Goal: Task Accomplishment & Management: Complete application form

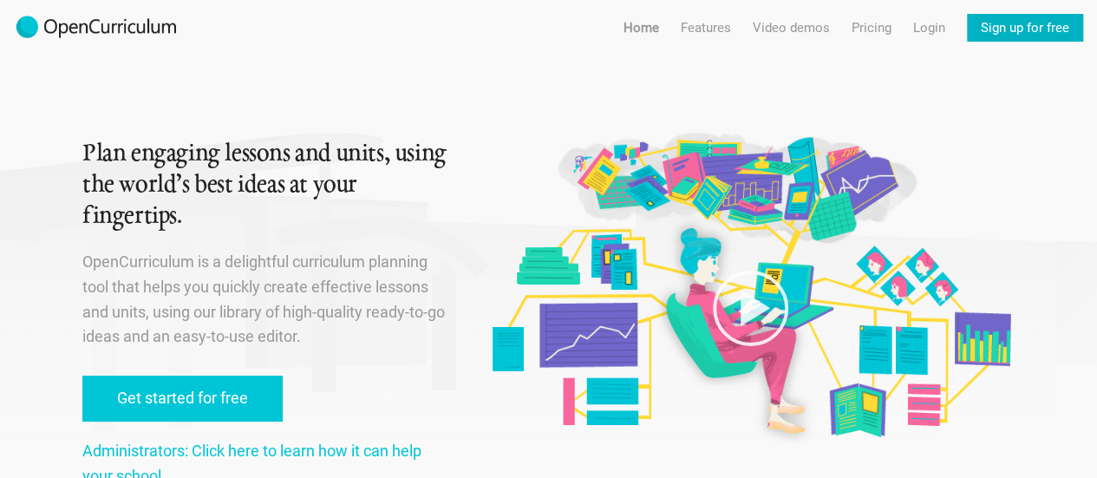
click at [1023, 31] on link "Sign up for free" at bounding box center [1025, 28] width 116 height 28
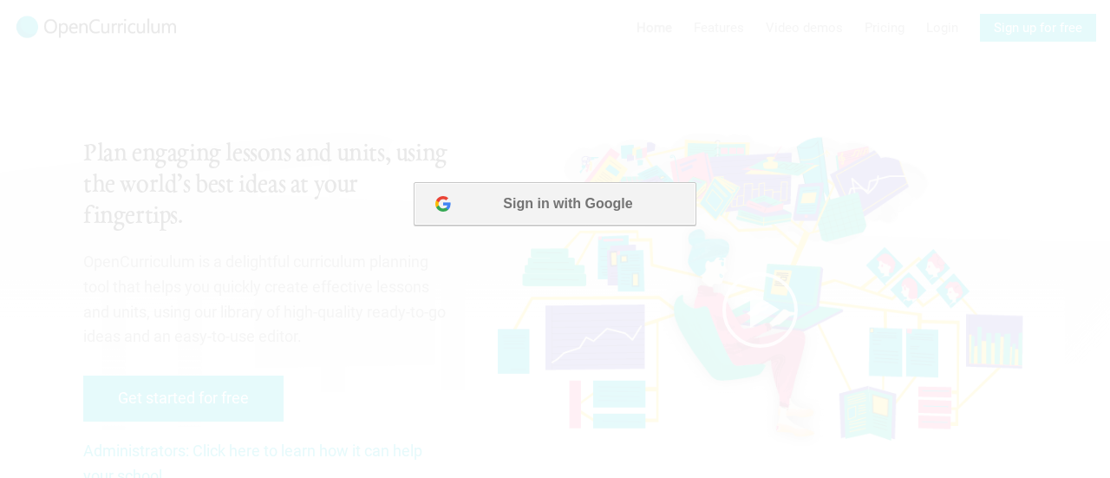
click at [597, 206] on button "Sign in with Google" at bounding box center [555, 203] width 282 height 43
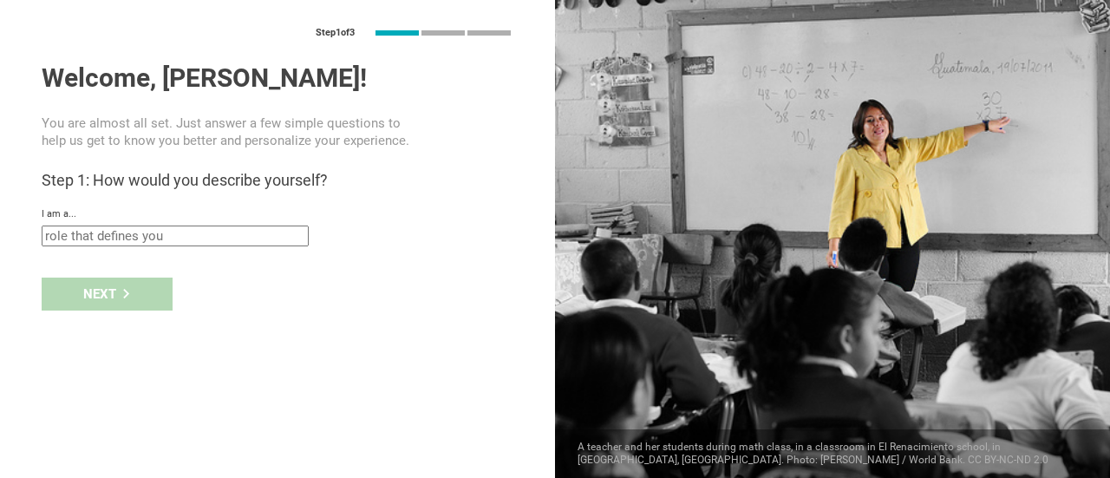
click at [127, 231] on input "text" at bounding box center [175, 235] width 267 height 21
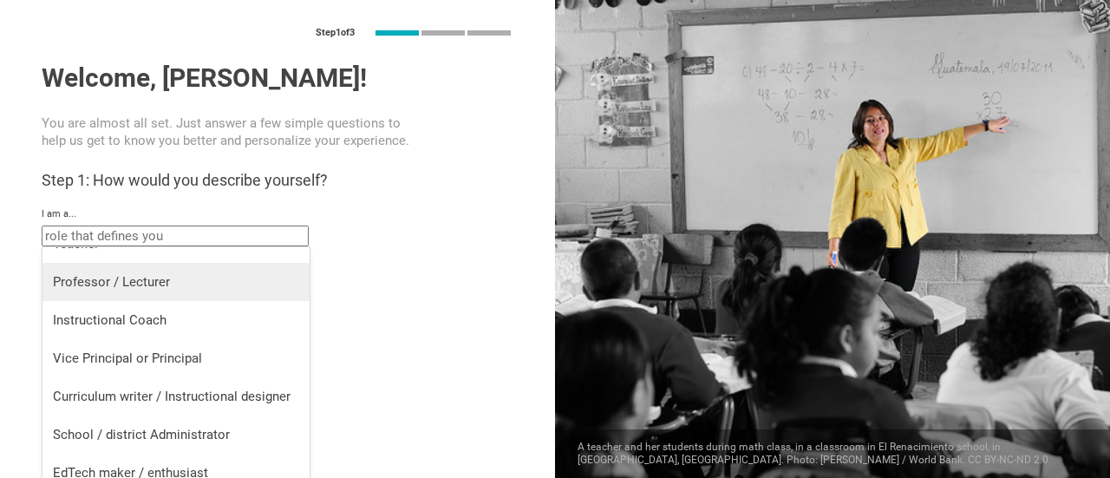
scroll to position [35, 0]
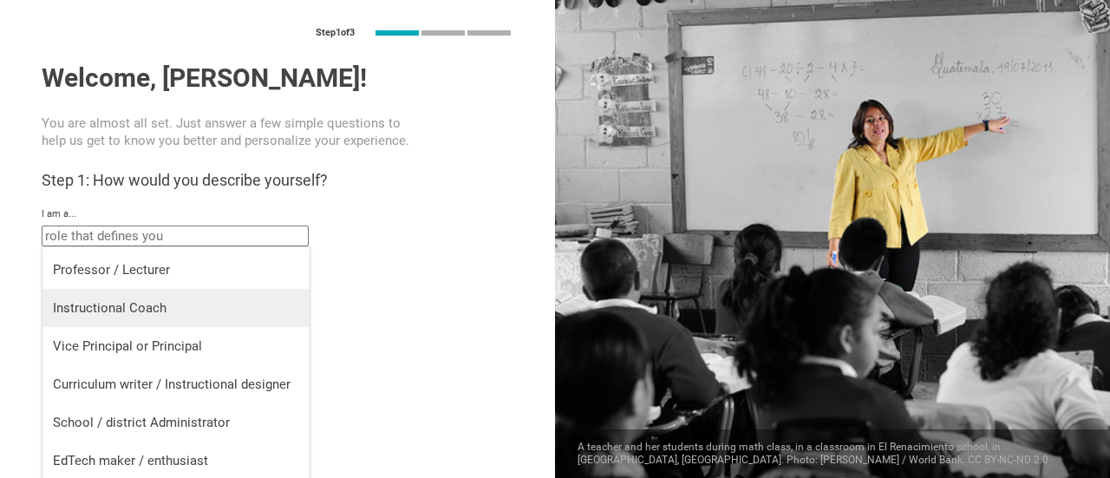
click at [161, 307] on div "Instructional Coach" at bounding box center [176, 307] width 246 height 17
type input "Instructional Coach"
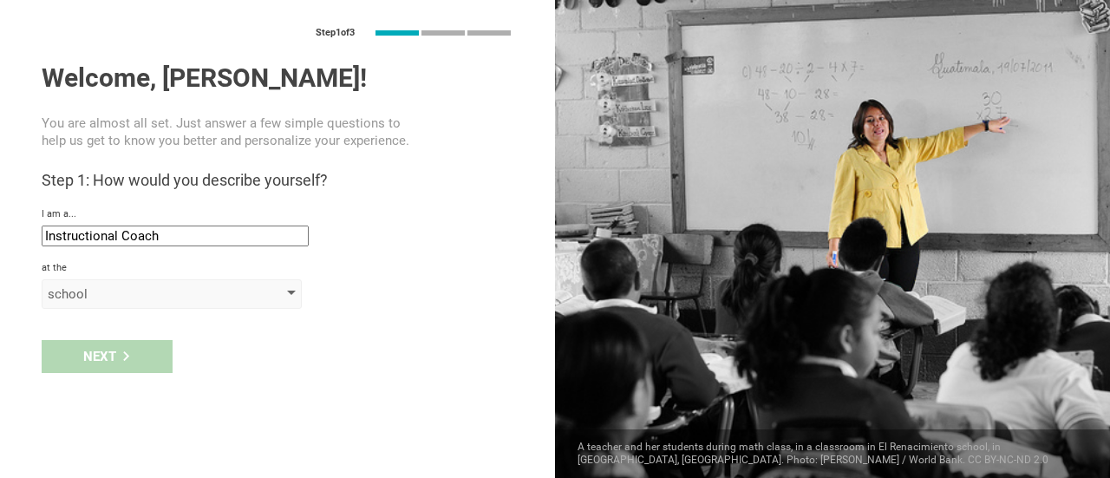
click at [147, 294] on div "school" at bounding box center [147, 293] width 199 height 17
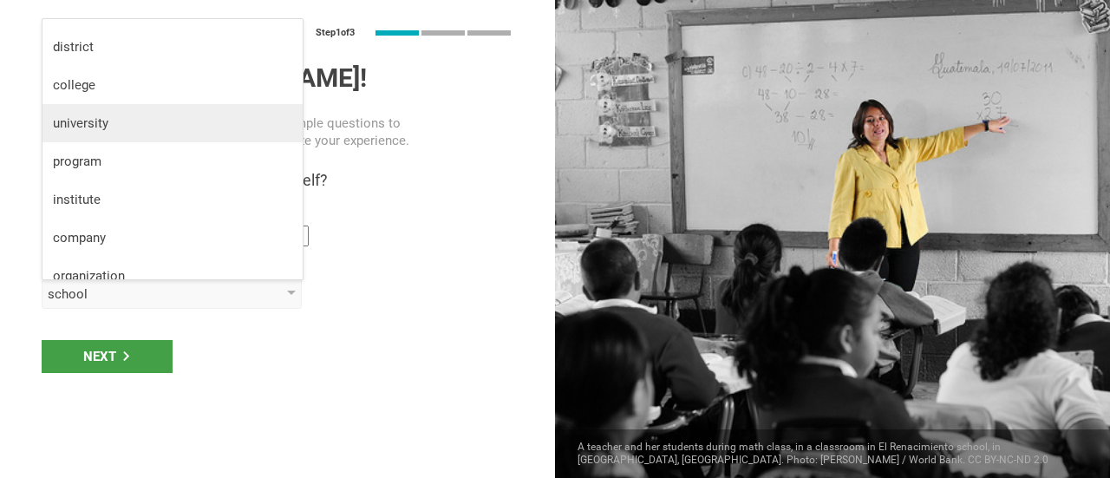
scroll to position [45, 0]
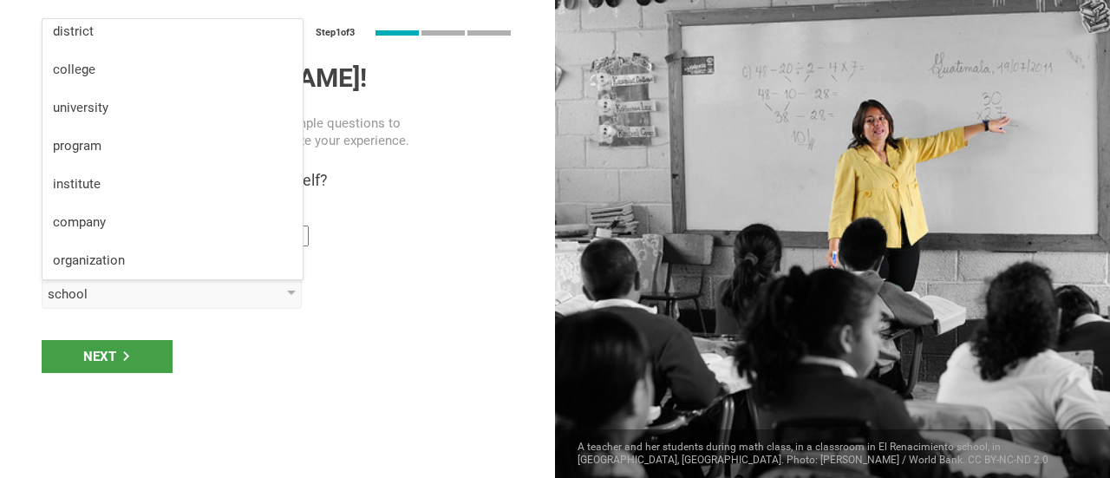
click at [110, 256] on div "organization" at bounding box center [172, 260] width 239 height 17
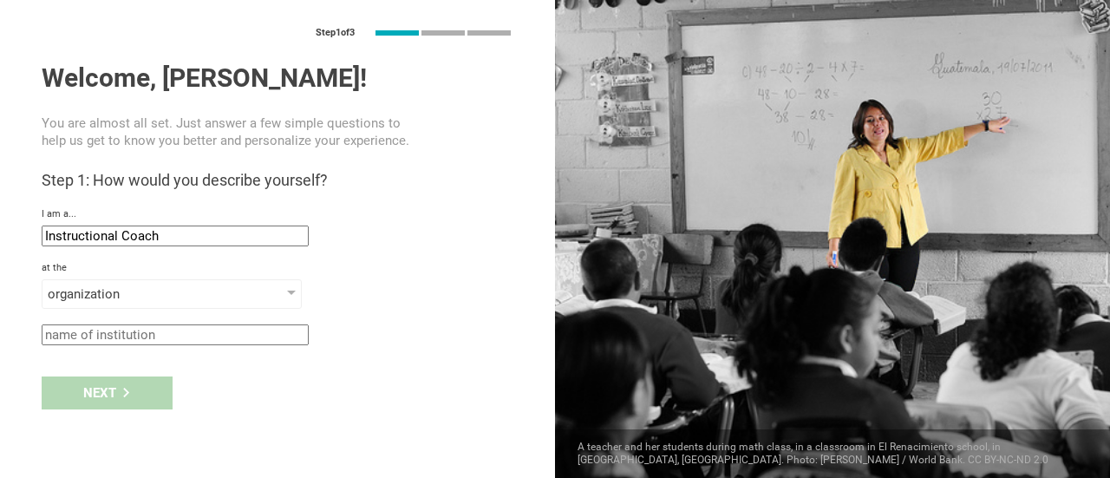
click at [110, 337] on input "text" at bounding box center [175, 334] width 267 height 21
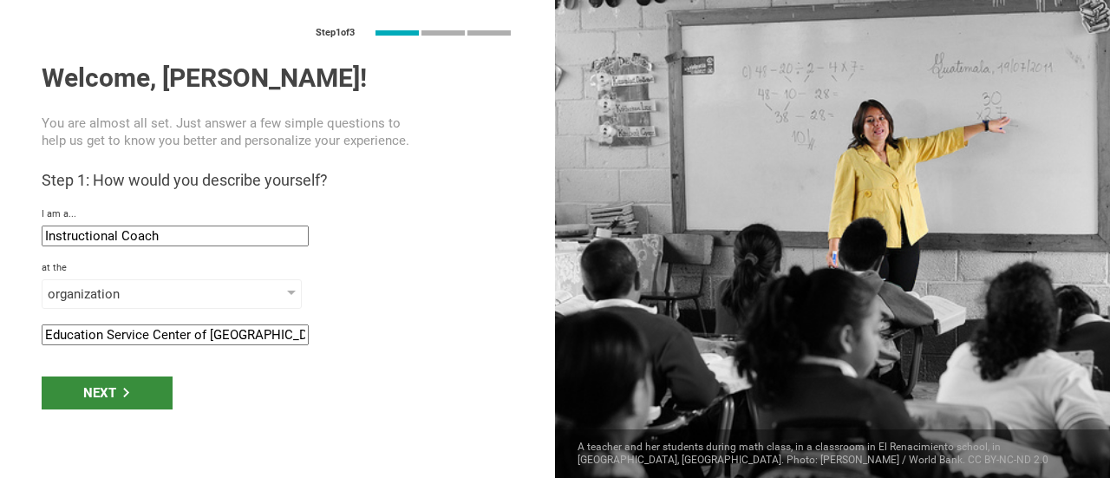
type input "Education Service Center of [GEOGRAPHIC_DATA][US_STATE]"
click at [113, 395] on div "Next" at bounding box center [107, 392] width 131 height 33
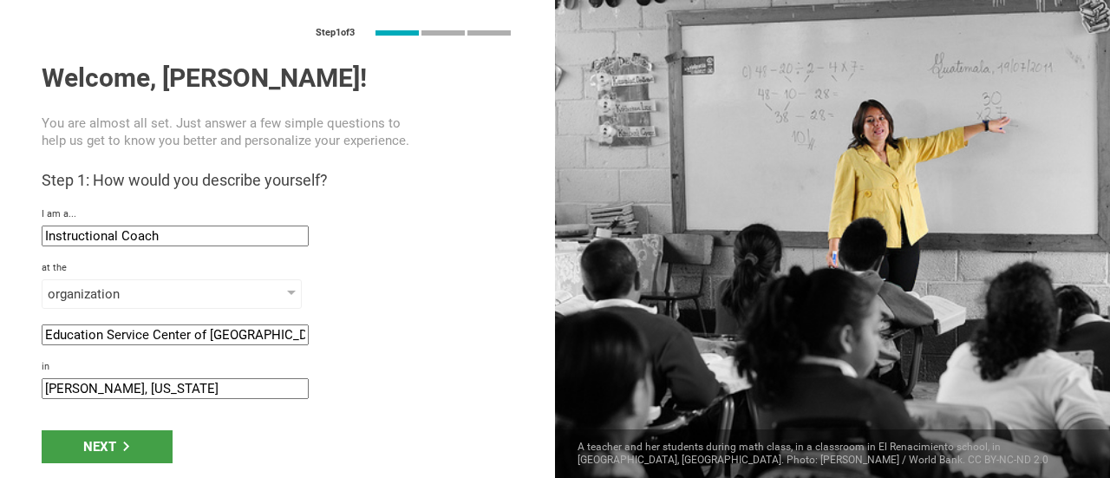
drag, startPoint x: 118, startPoint y: 384, endPoint x: 71, endPoint y: 384, distance: 46.8
click at [71, 384] on input "[PERSON_NAME], [US_STATE]" at bounding box center [175, 388] width 267 height 21
click at [74, 388] on input "[PERSON_NAME], [US_STATE]" at bounding box center [175, 388] width 267 height 21
type input "[GEOGRAPHIC_DATA], [US_STATE]"
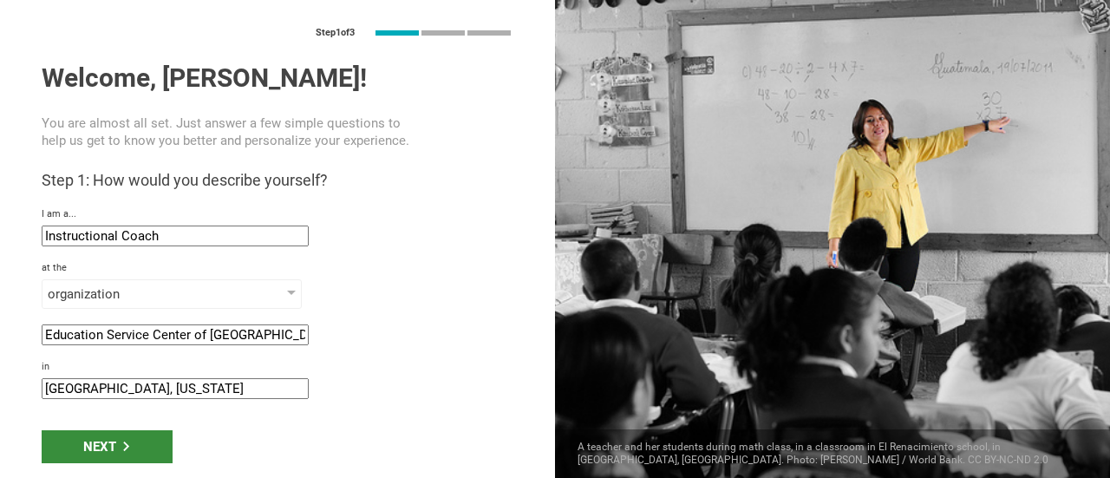
click at [101, 434] on div "Next" at bounding box center [107, 446] width 131 height 33
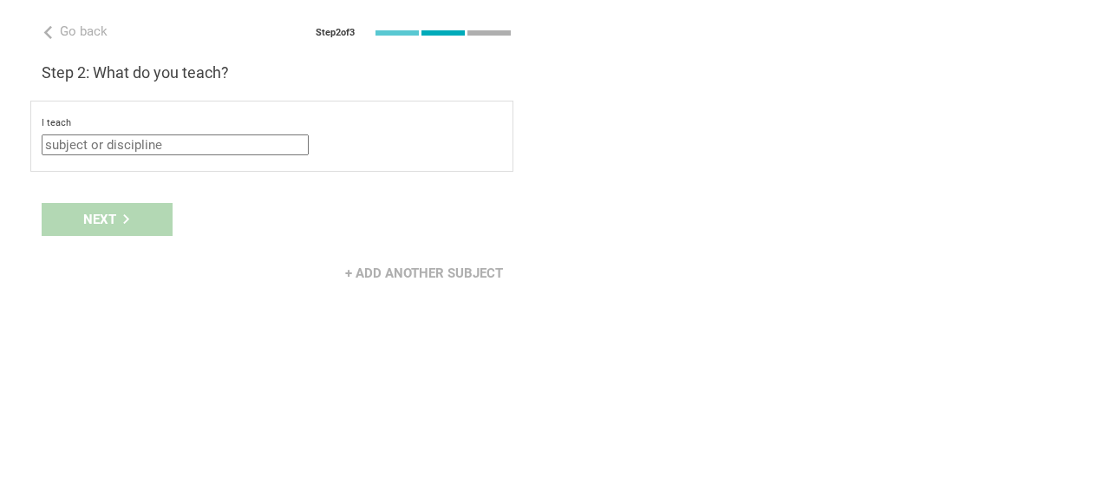
click at [134, 136] on input "text" at bounding box center [175, 144] width 267 height 21
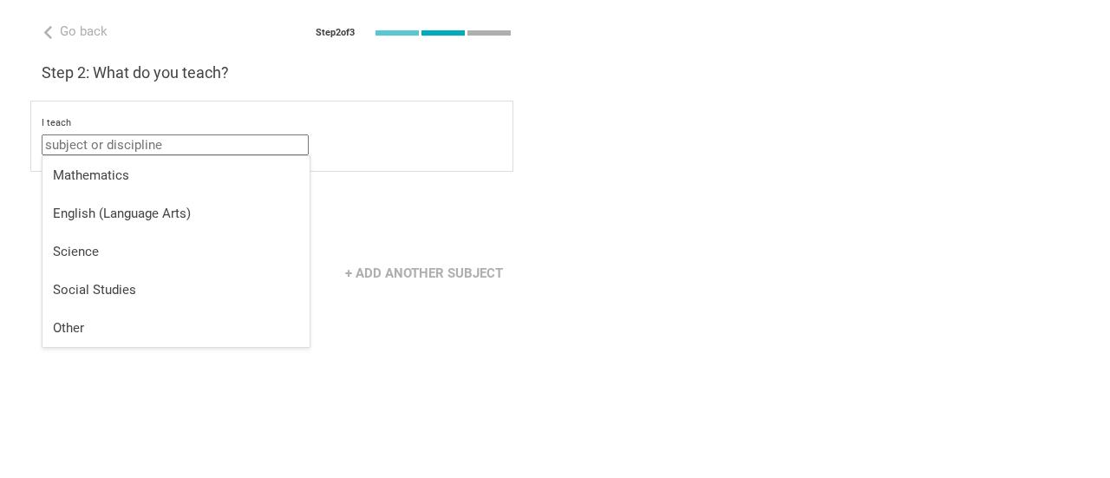
click at [114, 210] on div "English (Language Arts)" at bounding box center [176, 213] width 246 height 17
type input "English (Language Arts)"
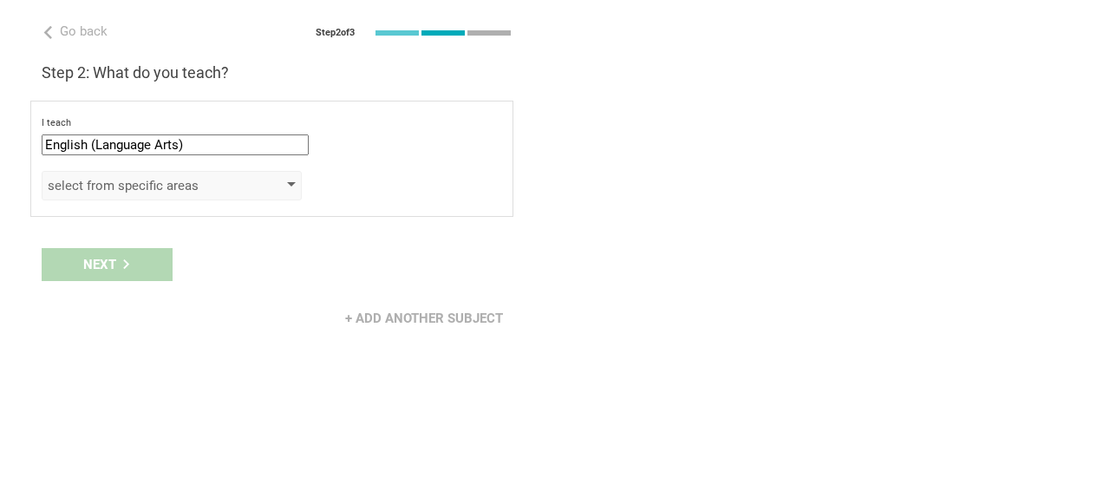
click at [121, 186] on div "select from specific areas" at bounding box center [147, 185] width 199 height 17
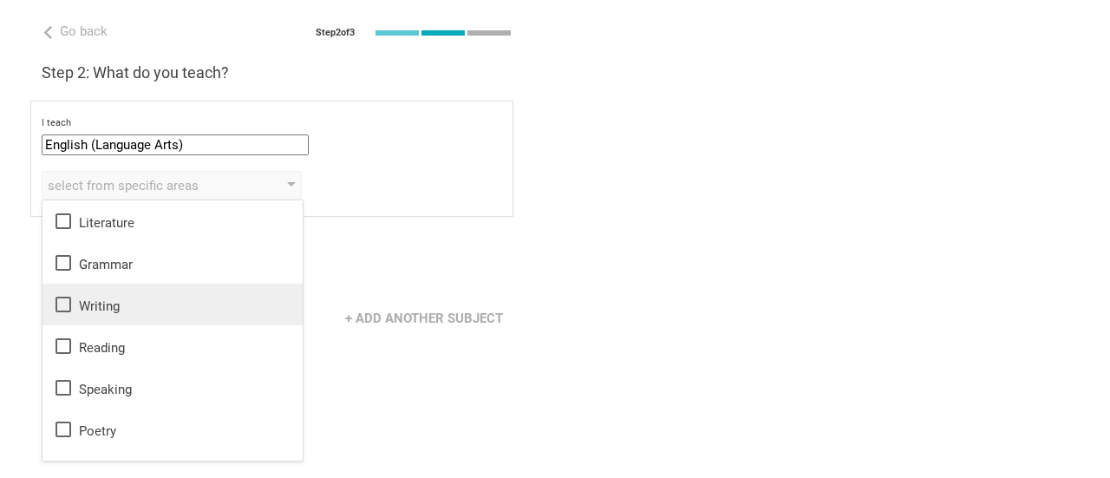
click at [114, 304] on div "Writing" at bounding box center [172, 304] width 239 height 21
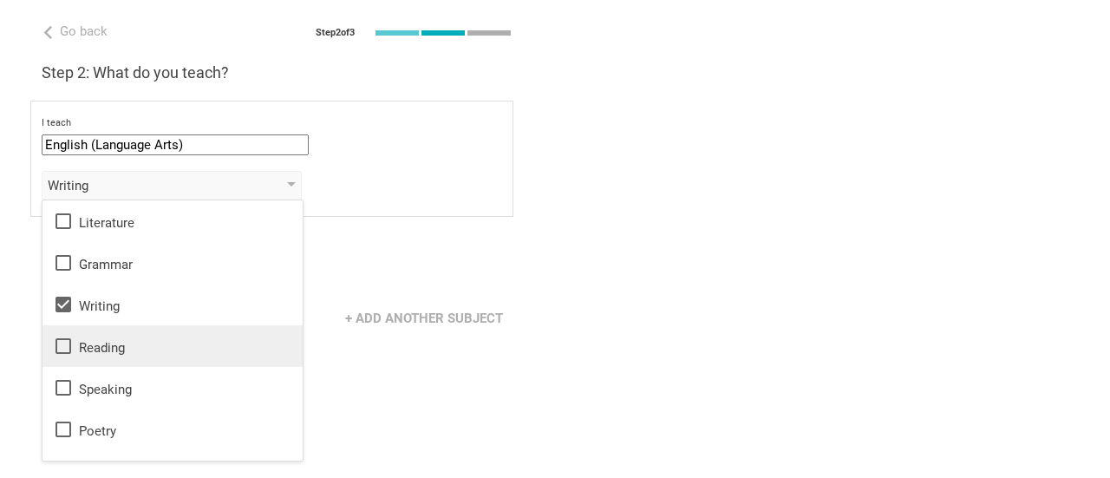
click at [108, 347] on div "Reading" at bounding box center [172, 346] width 239 height 21
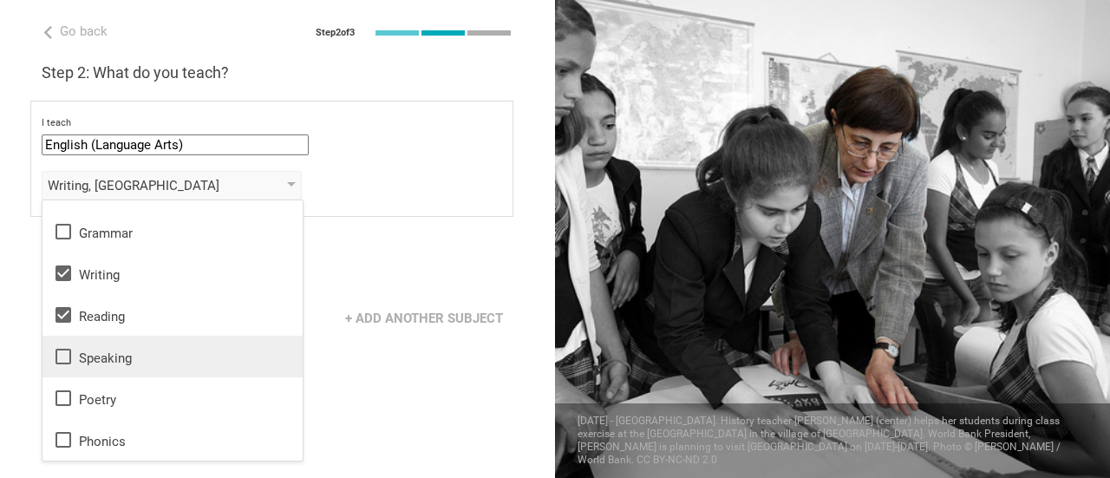
click at [113, 354] on div "Speaking" at bounding box center [172, 356] width 239 height 21
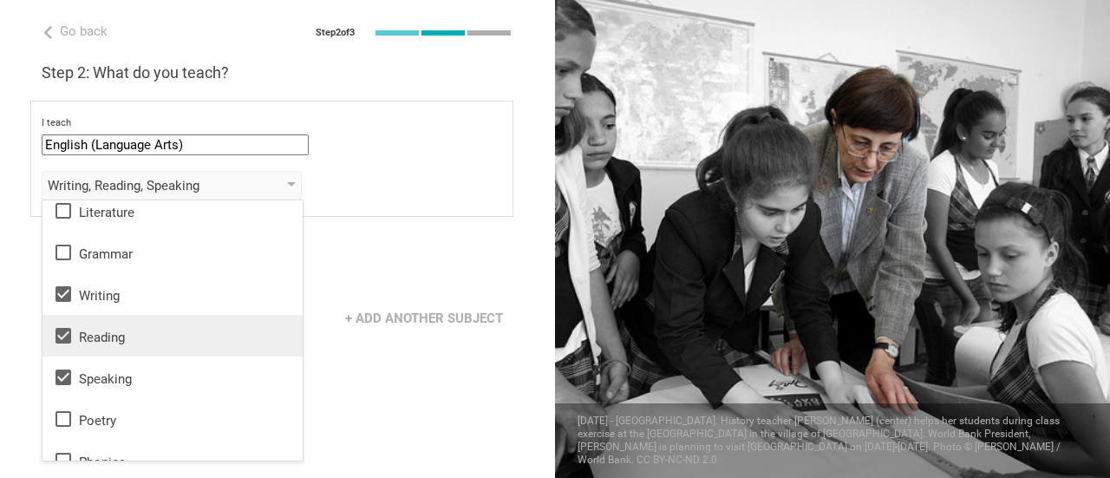
scroll to position [0, 0]
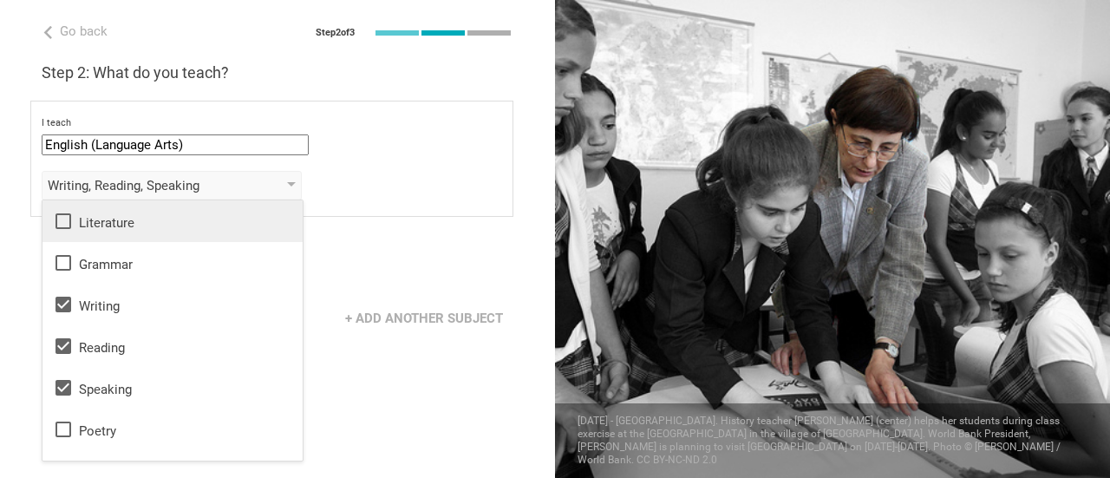
click at [114, 223] on div "Literature" at bounding box center [172, 221] width 239 height 21
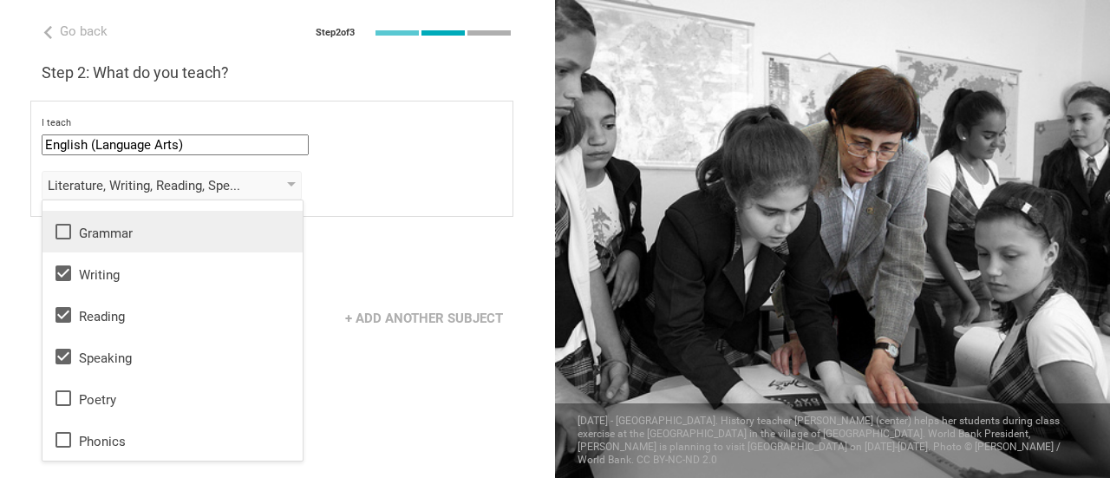
click at [119, 230] on div "Grammar" at bounding box center [172, 231] width 239 height 21
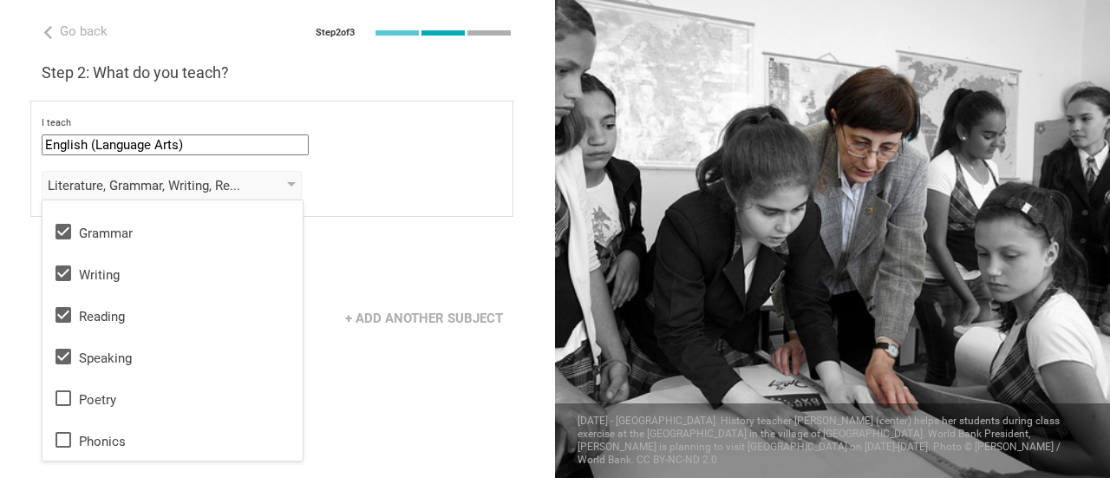
click at [442, 378] on div "Go back Step 2 of 3 Welcome, [PERSON_NAME]! You are almost all set. Just answer…" at bounding box center [277, 239] width 555 height 478
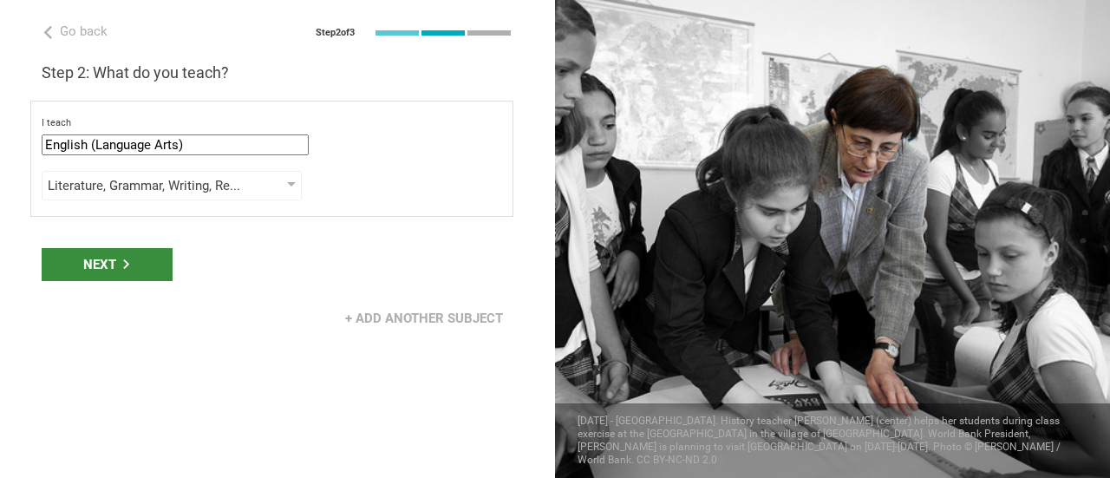
click at [147, 265] on div "Next" at bounding box center [107, 264] width 131 height 33
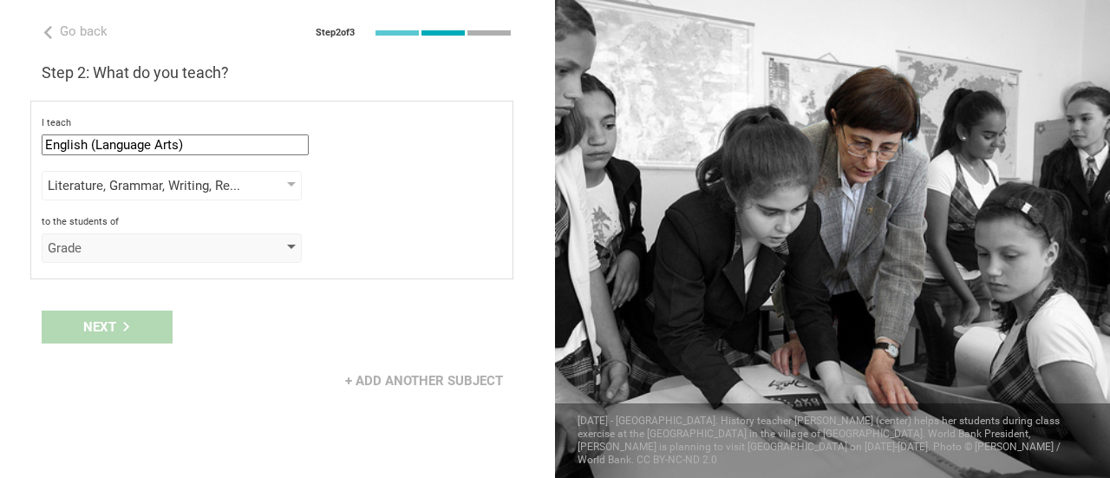
click at [141, 251] on div "Grade" at bounding box center [147, 247] width 199 height 17
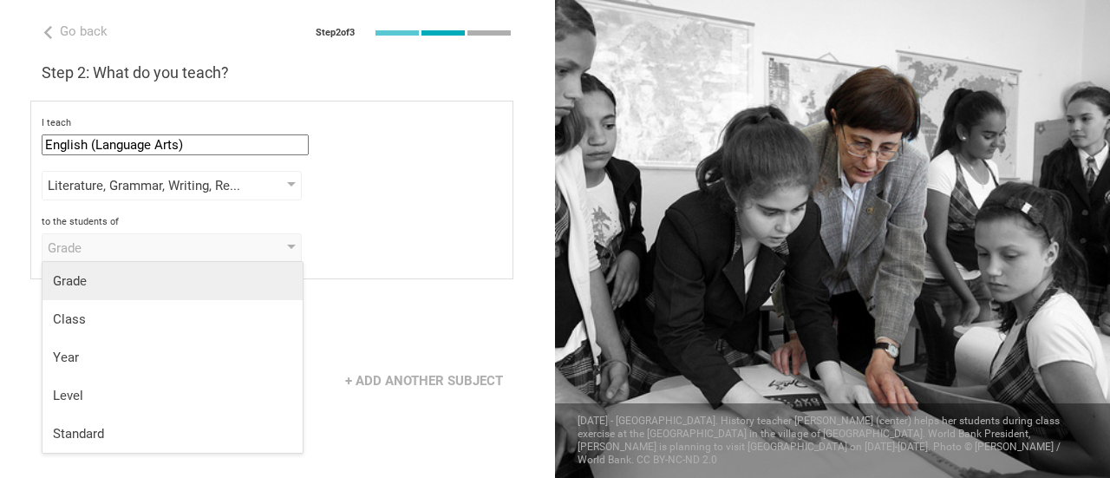
click at [116, 280] on div "Grade" at bounding box center [172, 280] width 239 height 17
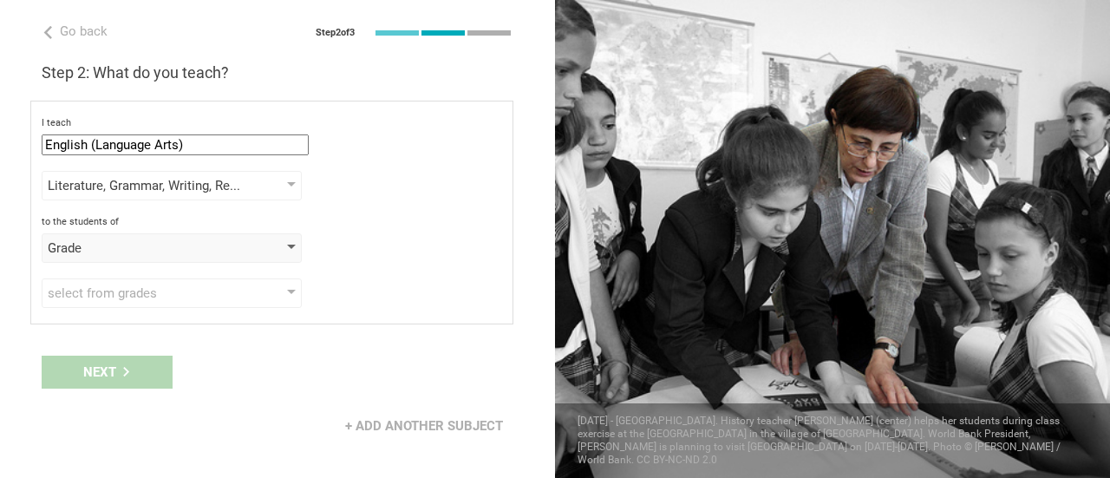
click at [158, 249] on div "Grade" at bounding box center [147, 247] width 199 height 17
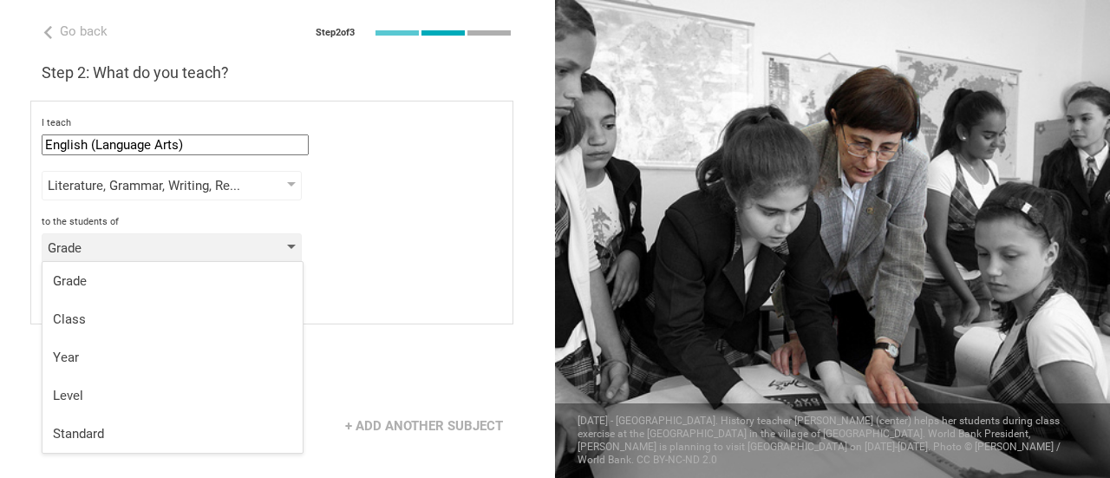
click at [158, 249] on div "Grade" at bounding box center [147, 247] width 199 height 17
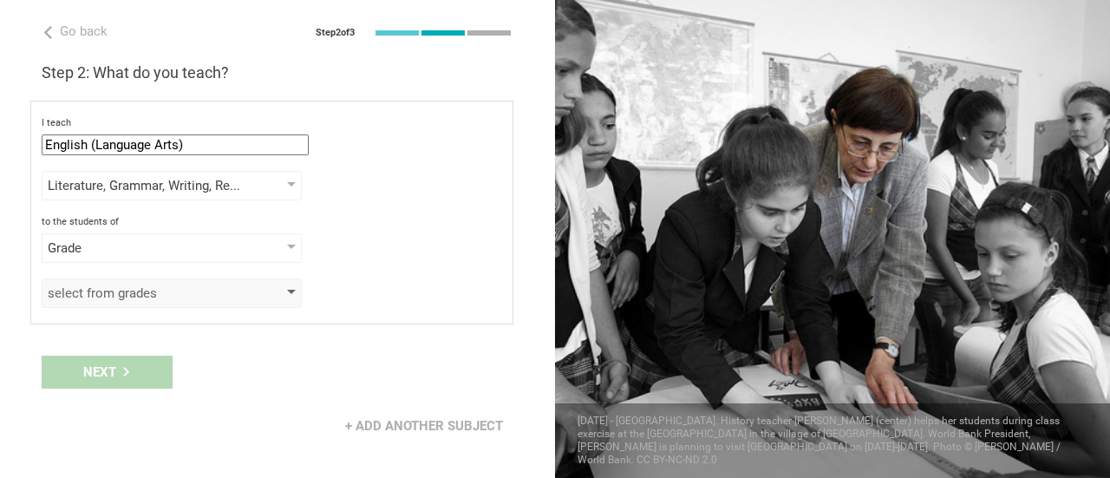
click at [154, 296] on div "select from grades" at bounding box center [147, 292] width 199 height 17
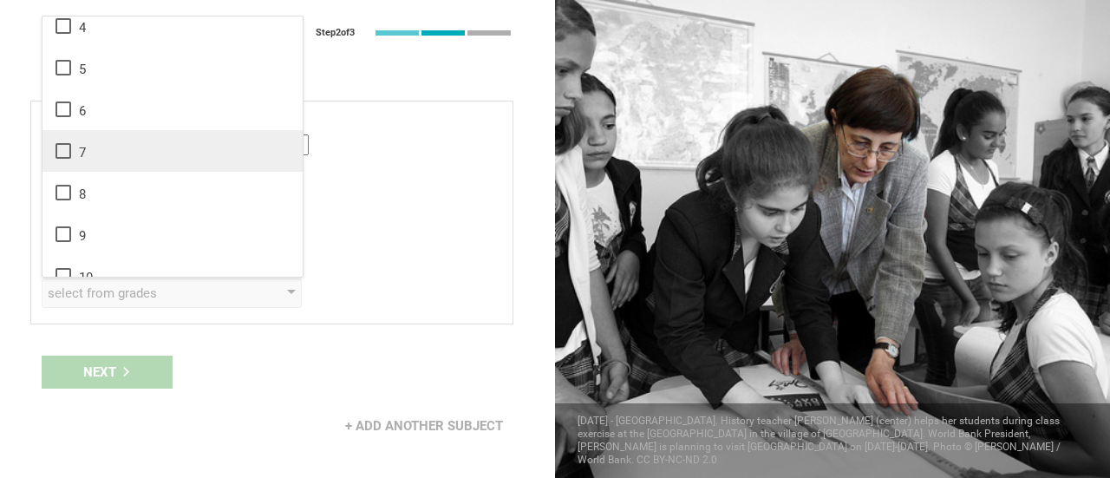
scroll to position [173, 0]
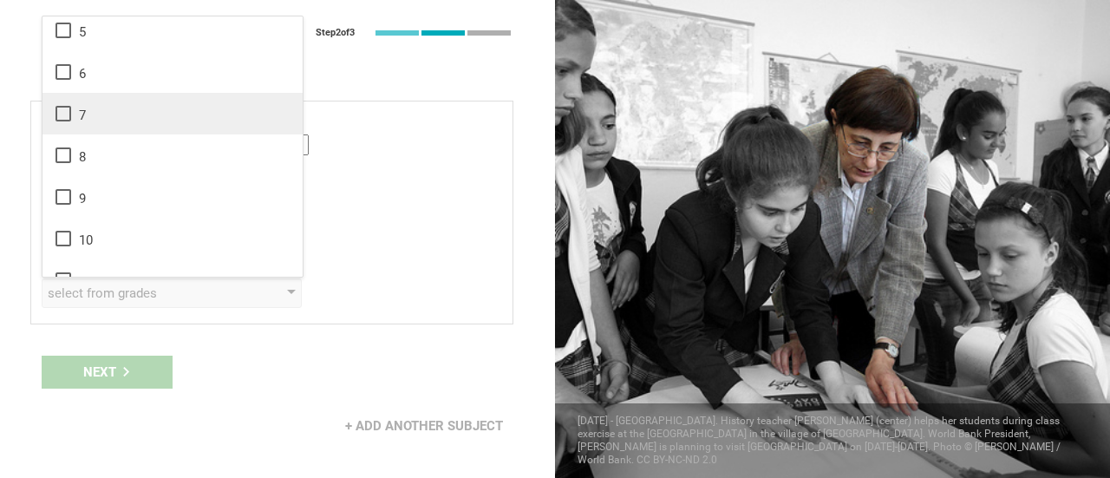
click at [91, 121] on div "7" at bounding box center [172, 113] width 239 height 21
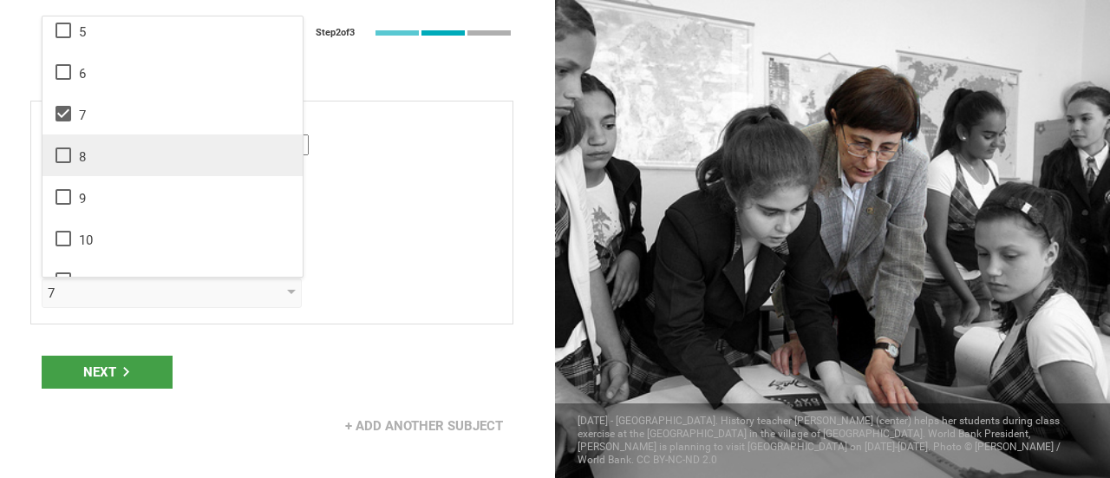
click at [92, 148] on div "8" at bounding box center [172, 155] width 239 height 21
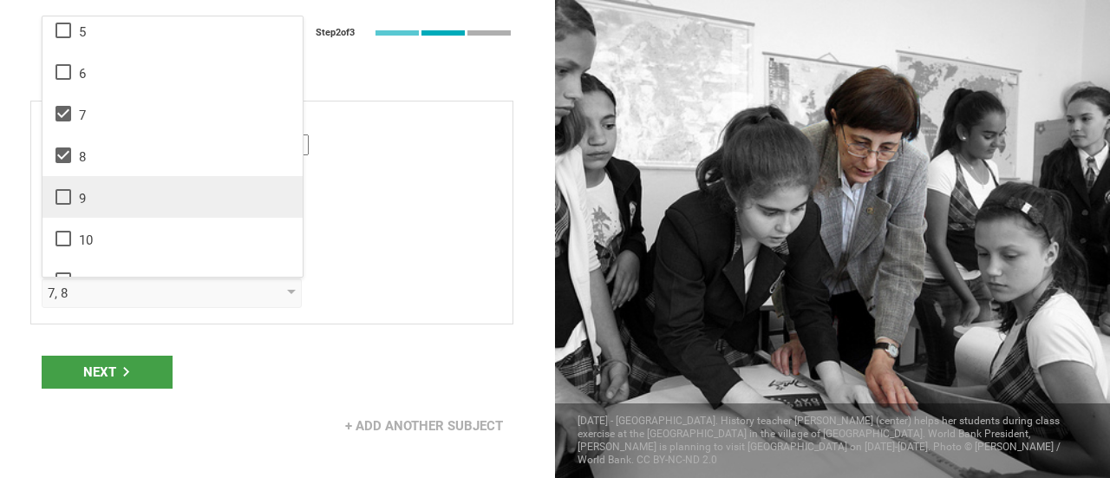
click at [90, 196] on div "9" at bounding box center [172, 196] width 239 height 21
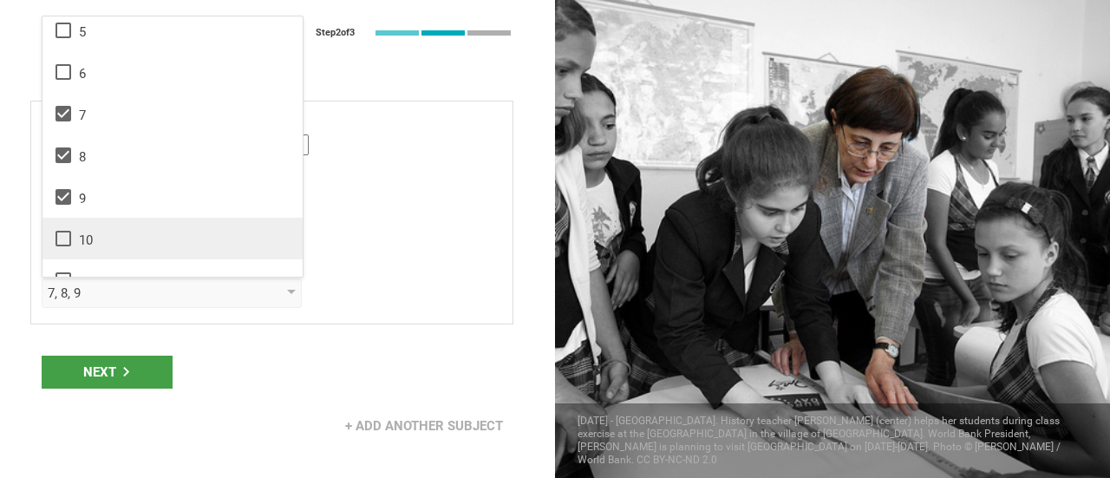
click at [90, 232] on div "10" at bounding box center [172, 238] width 239 height 21
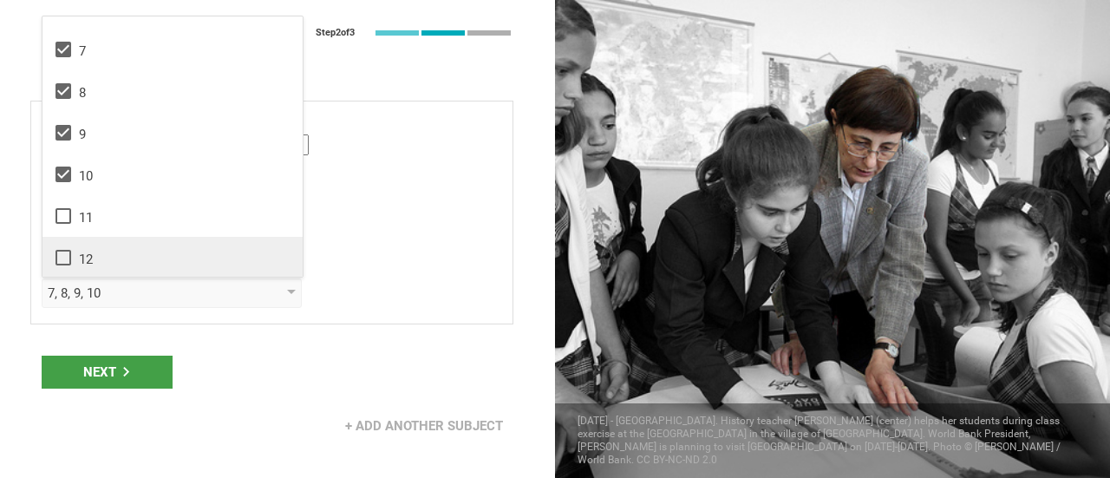
scroll to position [260, 0]
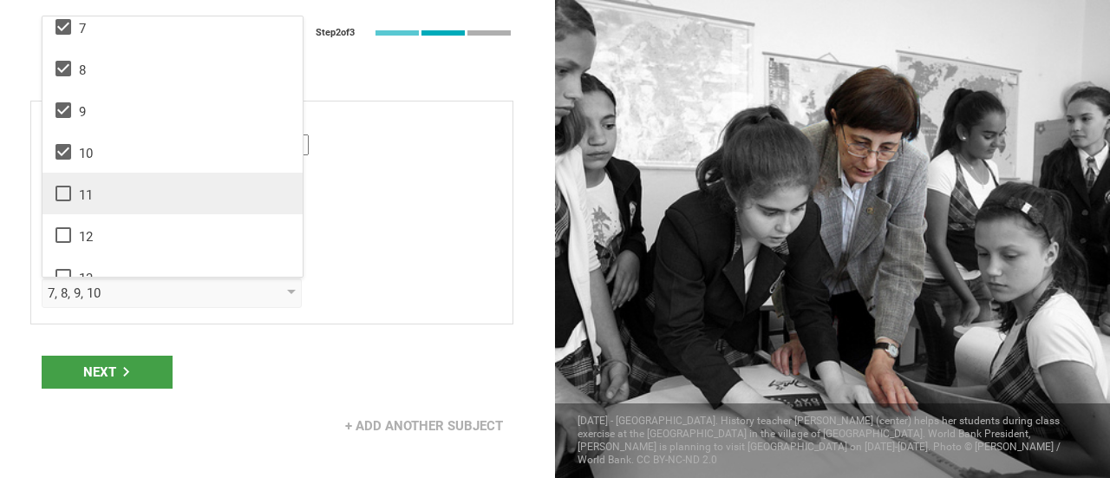
click at [100, 192] on div "11" at bounding box center [172, 193] width 239 height 21
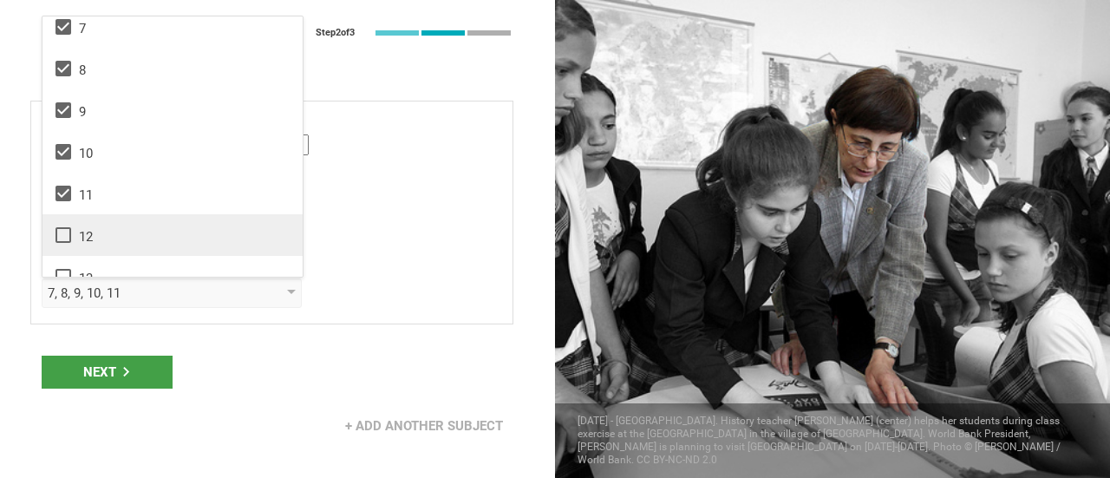
click at [99, 227] on div "12" at bounding box center [172, 235] width 239 height 21
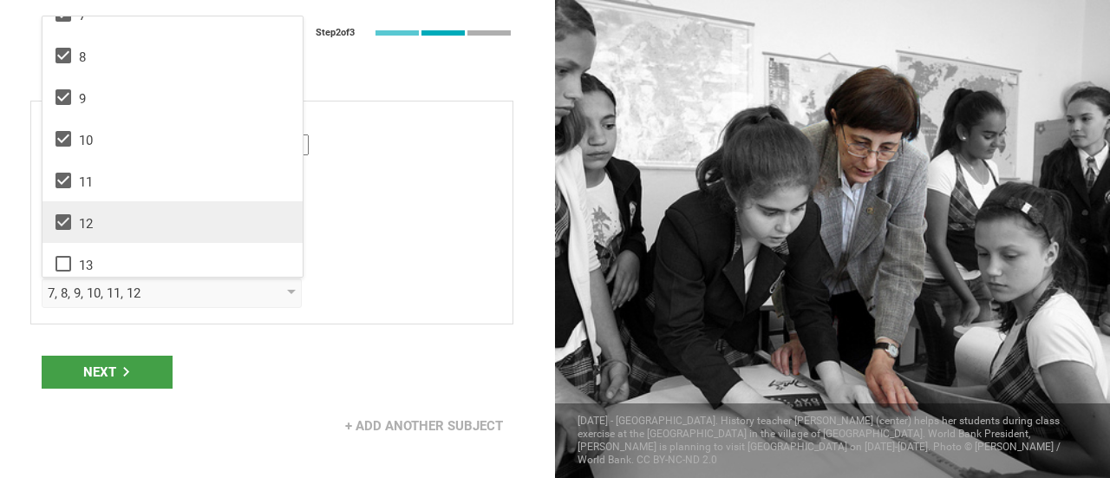
scroll to position [281, 0]
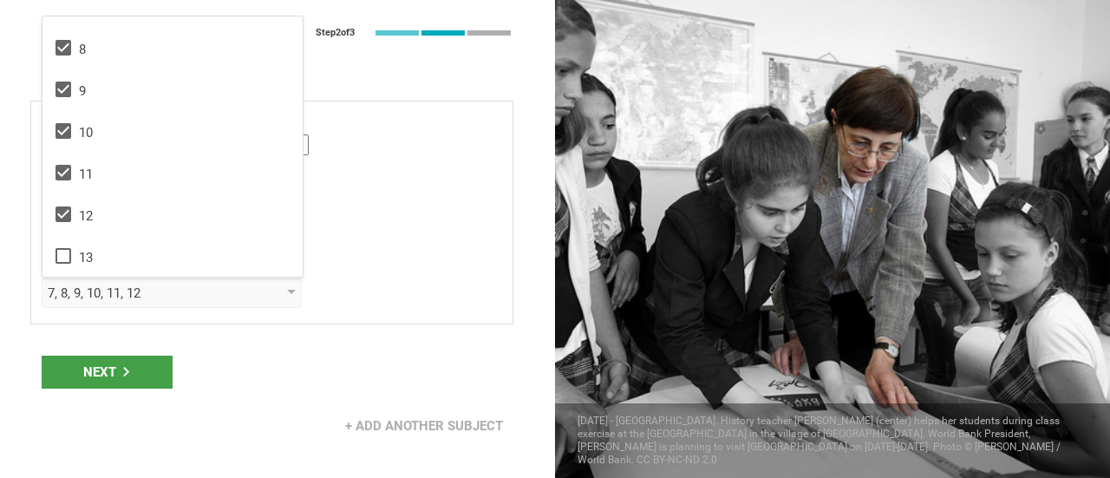
click at [223, 334] on div "Go back Step 2 of 3 Welcome, [PERSON_NAME]! You are almost all set. Just answer…" at bounding box center [277, 239] width 555 height 478
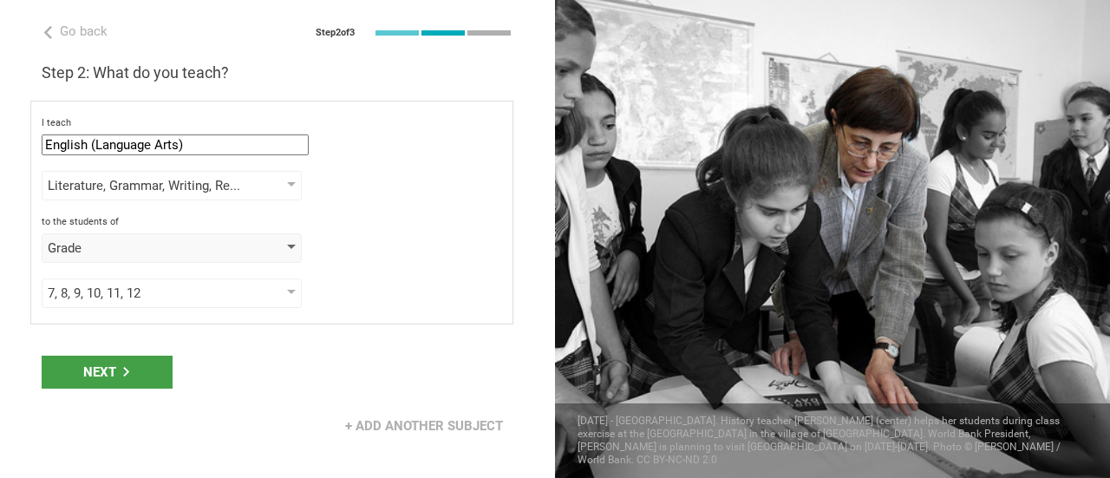
click at [217, 240] on div "Grade" at bounding box center [147, 247] width 199 height 17
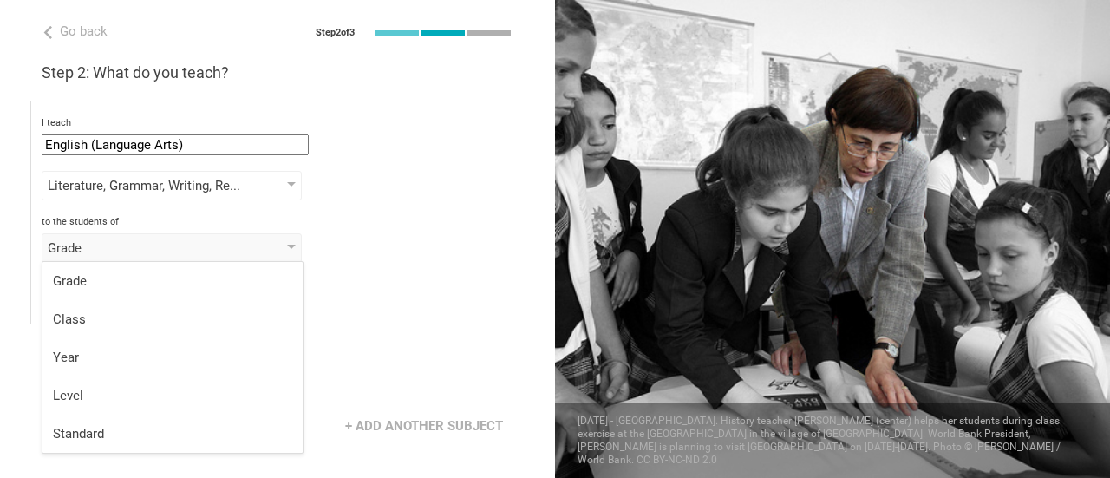
click at [423, 225] on div "to the students of" at bounding box center [272, 222] width 461 height 12
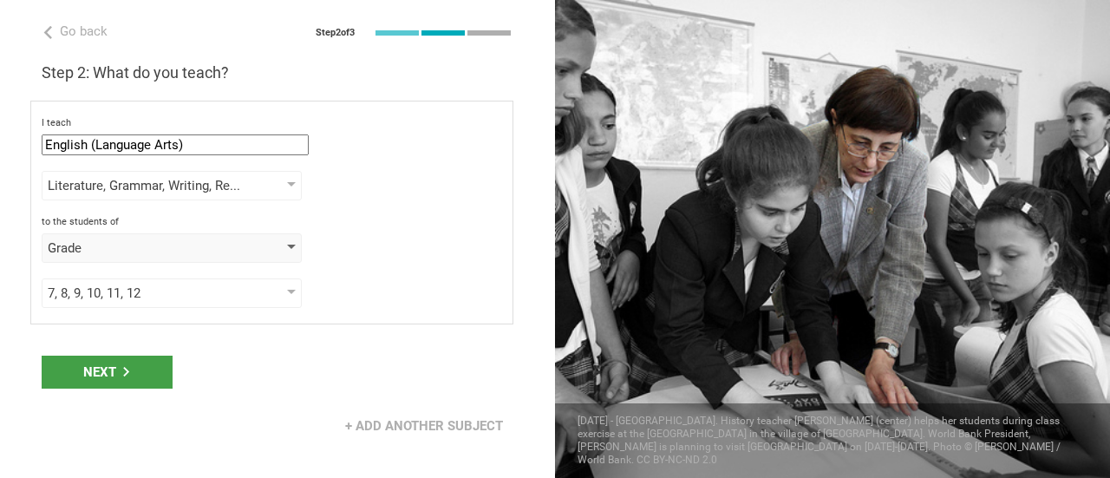
click at [199, 244] on div "Grade" at bounding box center [147, 247] width 199 height 17
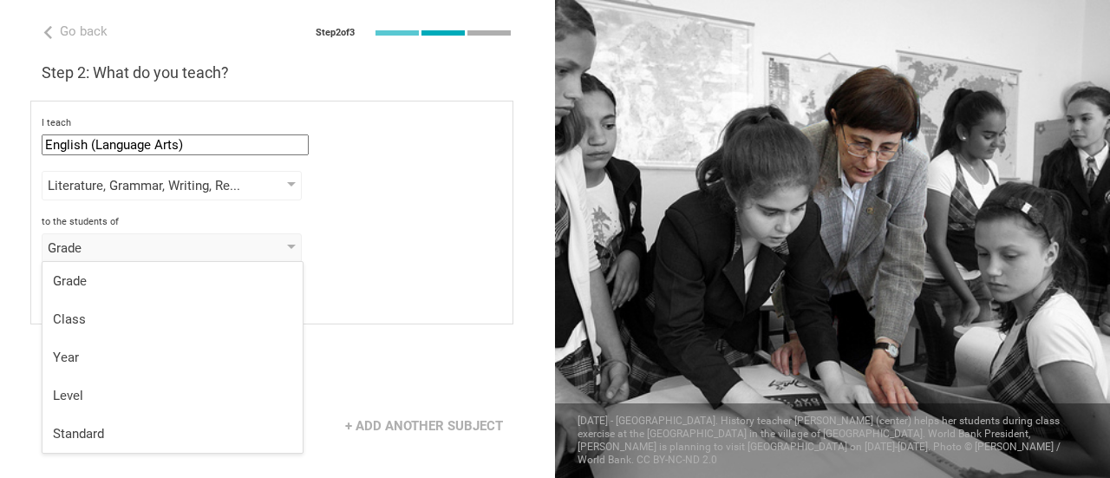
click at [370, 239] on div "Grade Grade Class Year Level Standard" at bounding box center [272, 247] width 461 height 29
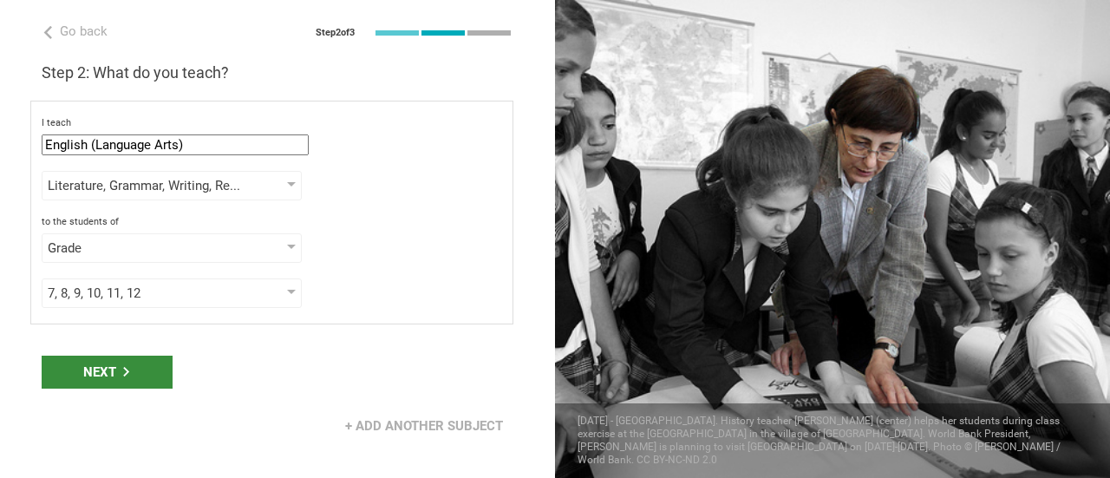
click at [117, 370] on div "Next" at bounding box center [107, 372] width 131 height 33
click at [135, 363] on div "Next" at bounding box center [107, 372] width 131 height 33
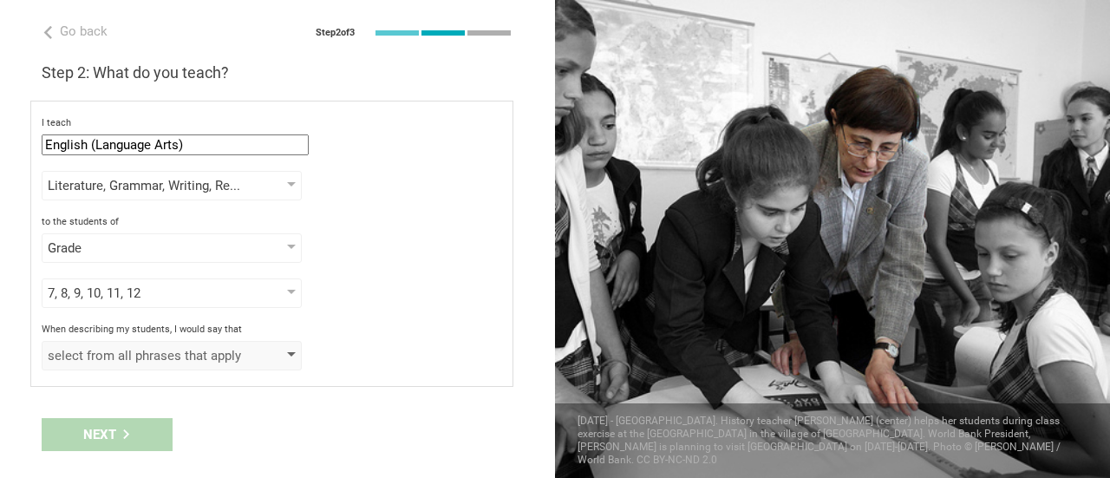
click at [268, 350] on div "select from all phrases that apply" at bounding box center [172, 355] width 260 height 29
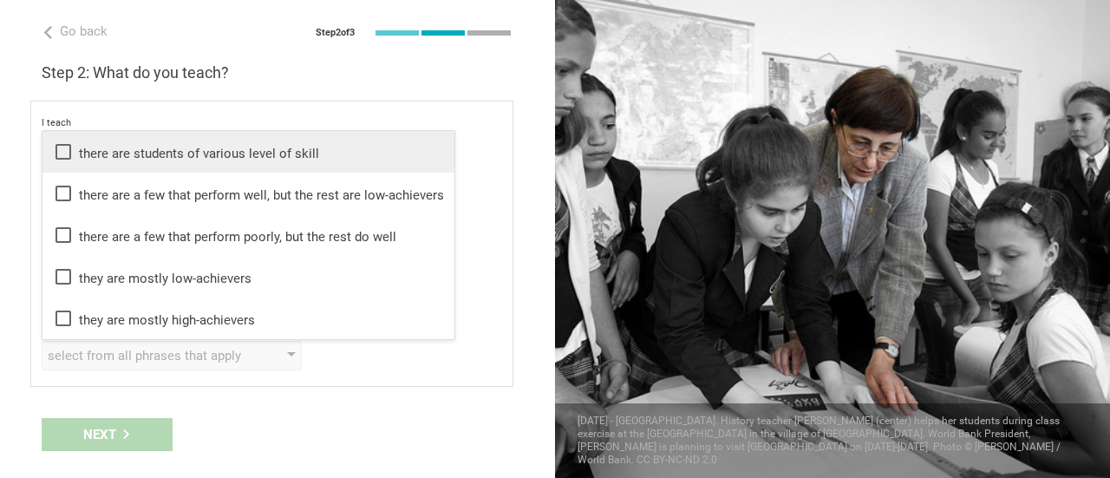
click at [291, 159] on div "there are students of various level of skill" at bounding box center [248, 151] width 391 height 21
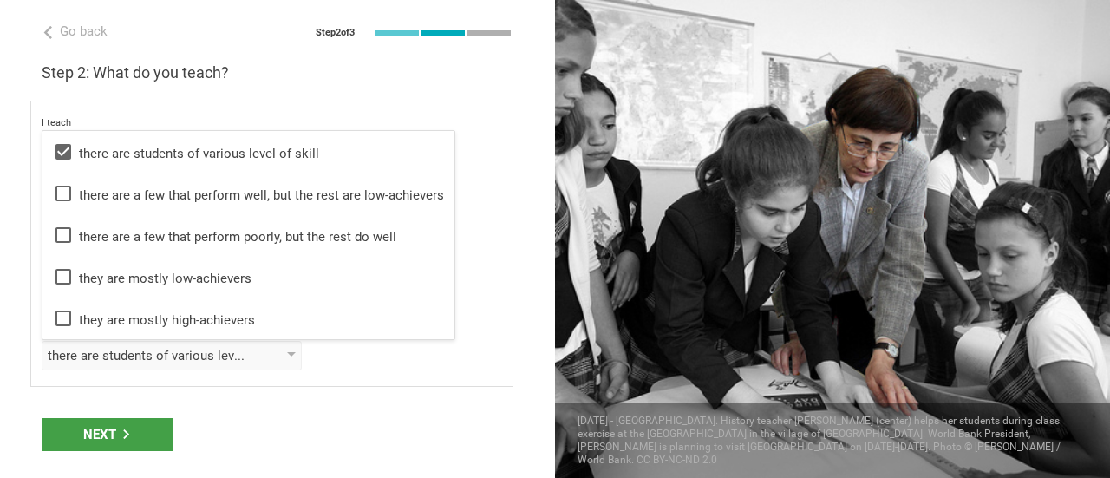
click at [380, 367] on div "there are students of various level of skill there are students of various leve…" at bounding box center [272, 355] width 461 height 29
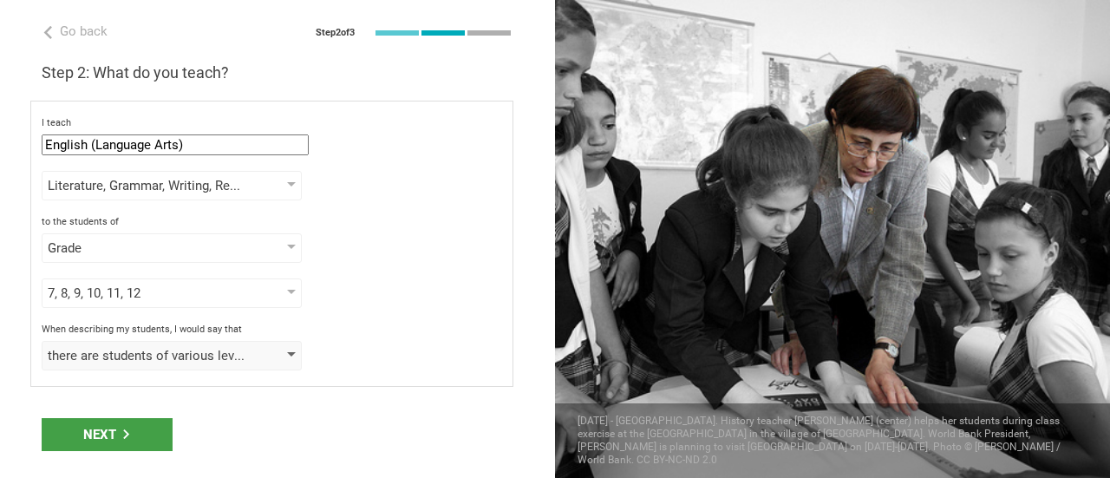
click at [255, 361] on div "there are students of various level of skill" at bounding box center [172, 355] width 260 height 29
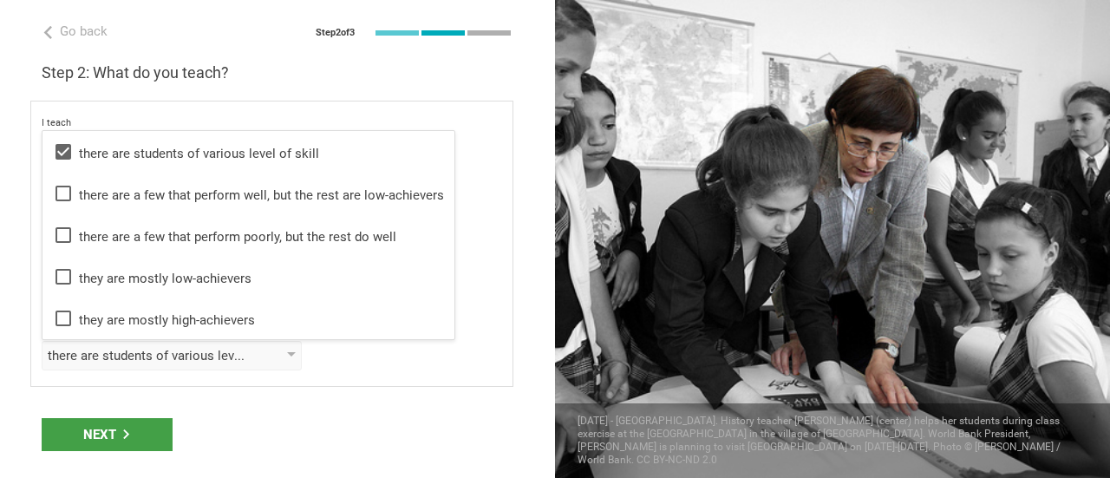
click at [345, 363] on div "there are students of various level of skill there are students of various leve…" at bounding box center [272, 355] width 461 height 29
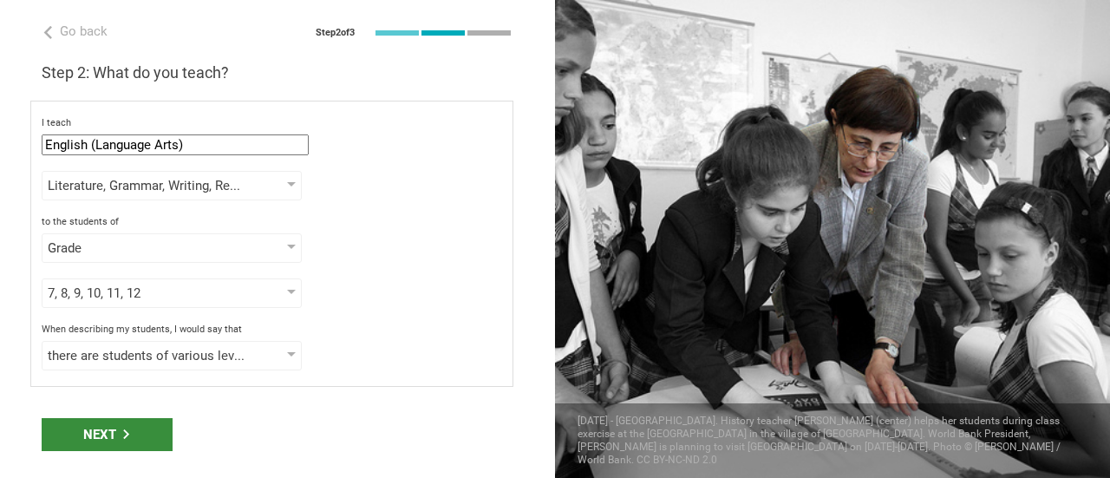
click at [153, 427] on div "Next" at bounding box center [107, 434] width 131 height 33
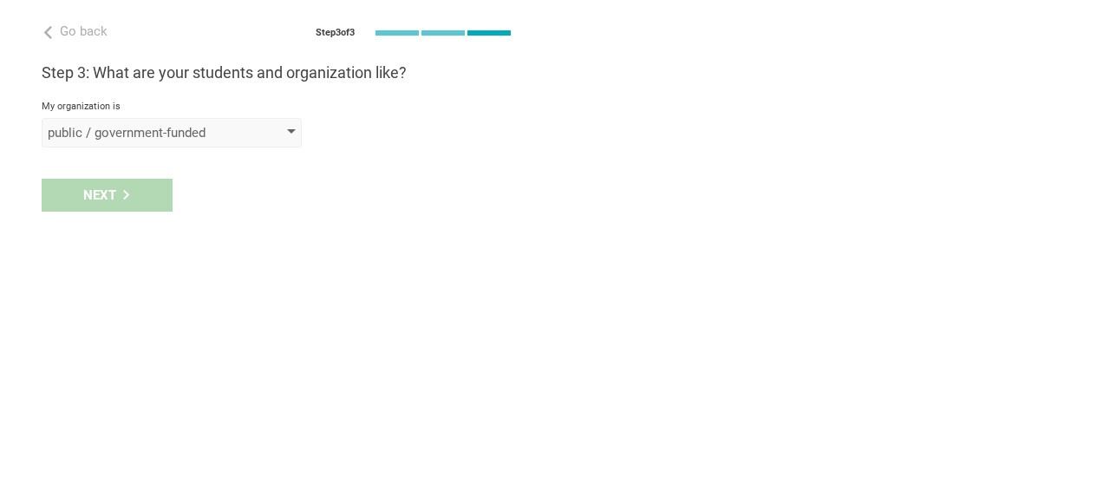
click at [137, 120] on div "public / government-funded" at bounding box center [172, 132] width 260 height 29
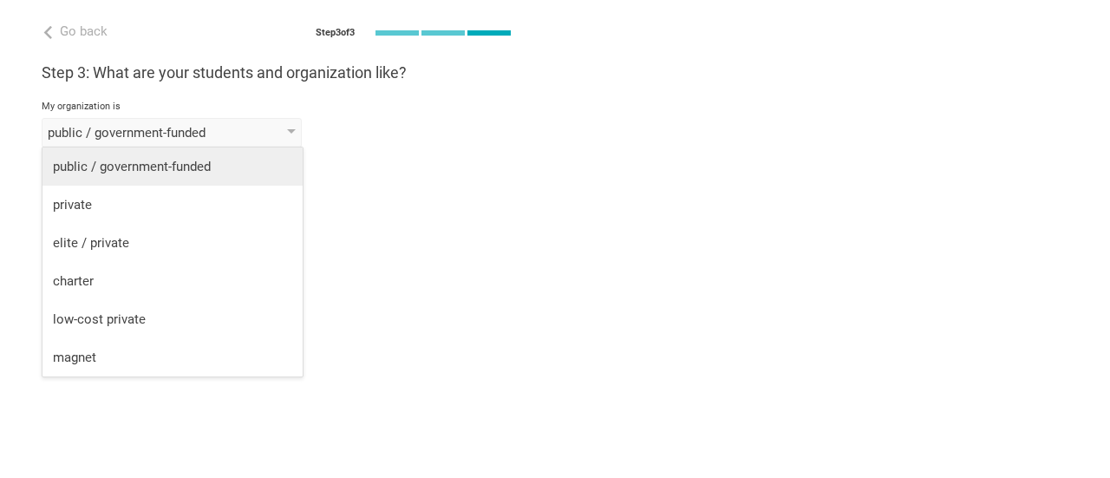
click at [137, 166] on div "public / government-funded" at bounding box center [172, 166] width 239 height 17
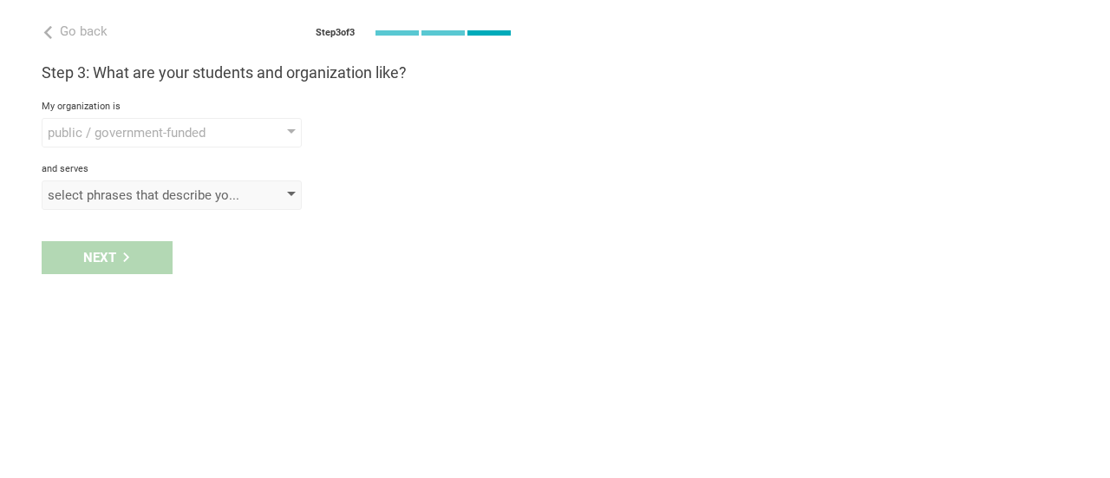
click at [127, 185] on div "select phrases that describe your student population" at bounding box center [172, 194] width 260 height 29
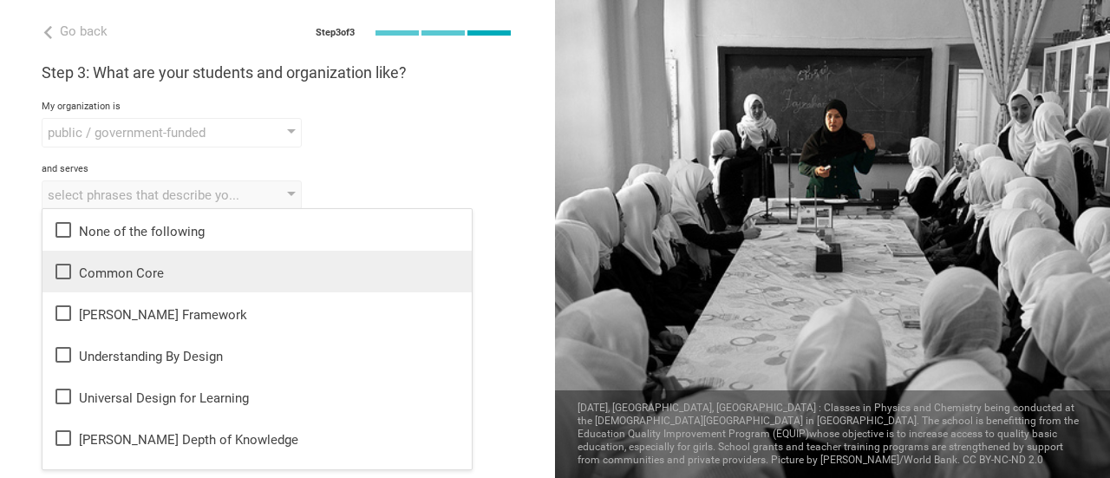
click at [127, 269] on div "Common Core" at bounding box center [257, 271] width 408 height 21
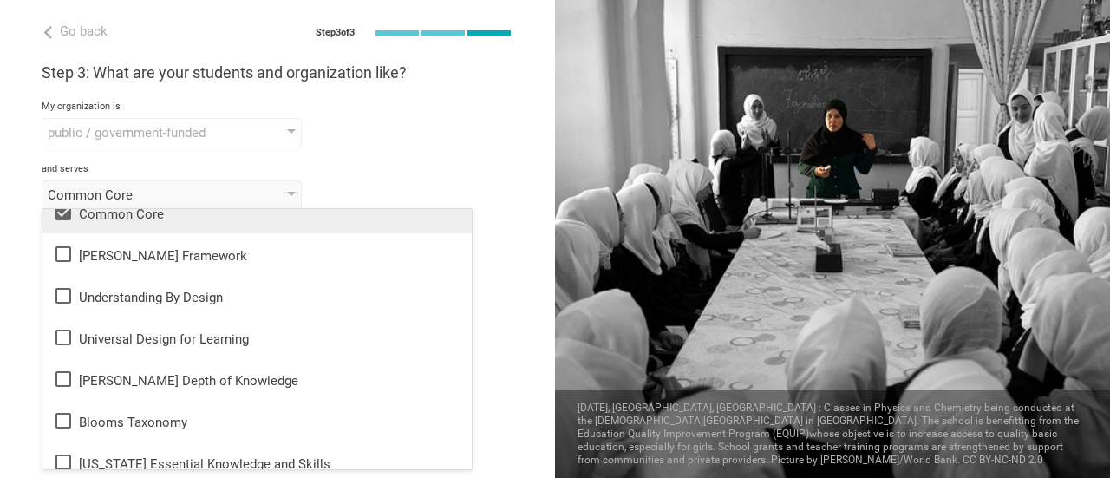
scroll to position [87, 0]
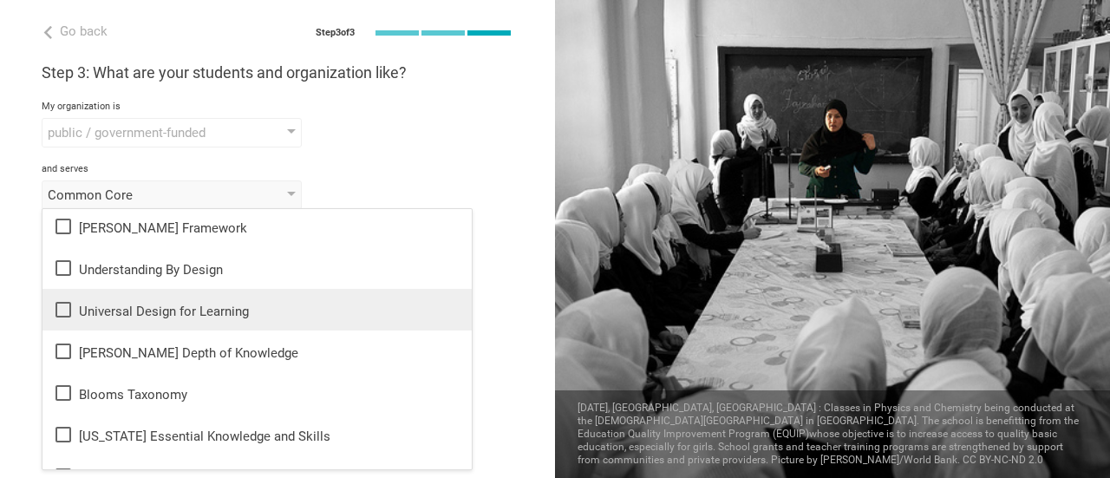
click at [139, 308] on div "Universal Design for Learning" at bounding box center [257, 309] width 408 height 21
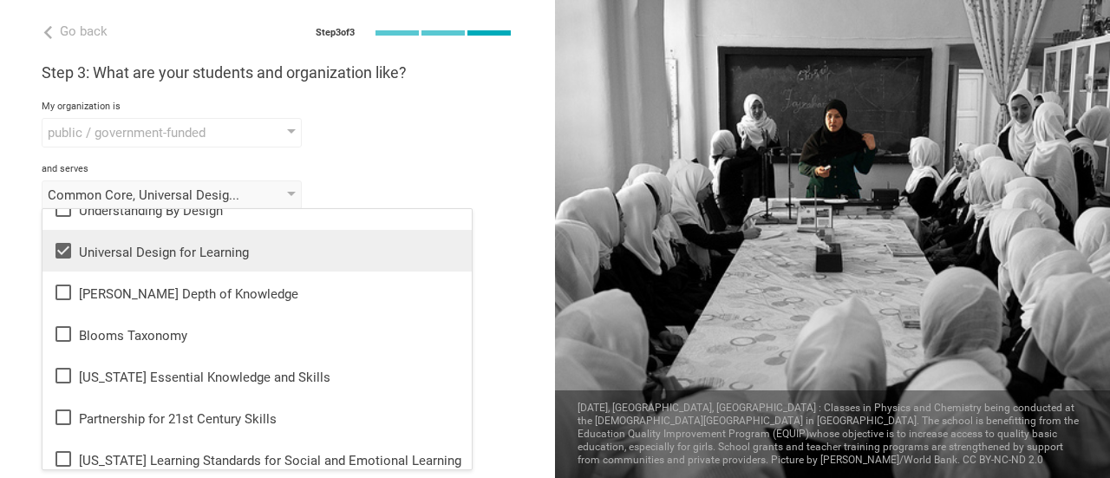
scroll to position [173, 0]
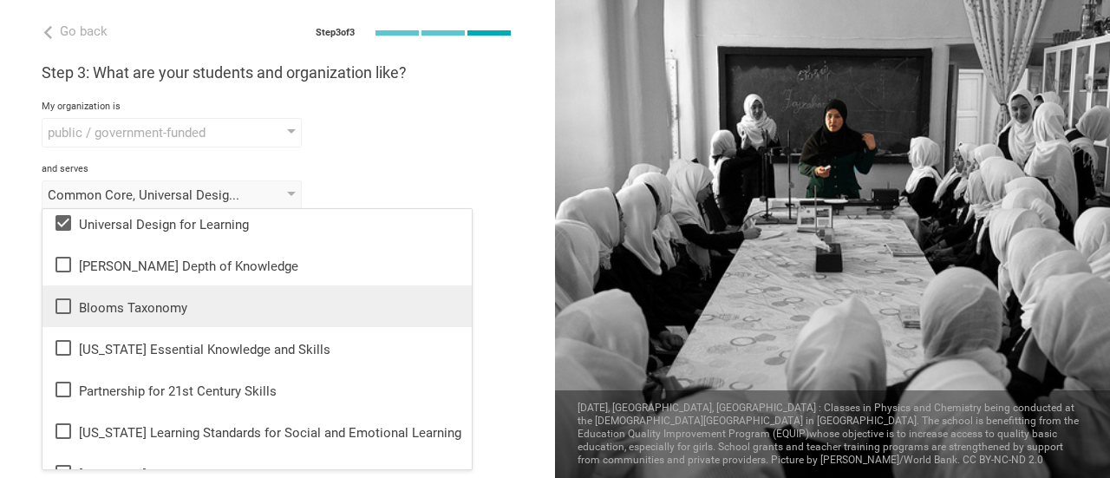
click at [139, 301] on div "Blooms Taxonomy" at bounding box center [257, 306] width 408 height 21
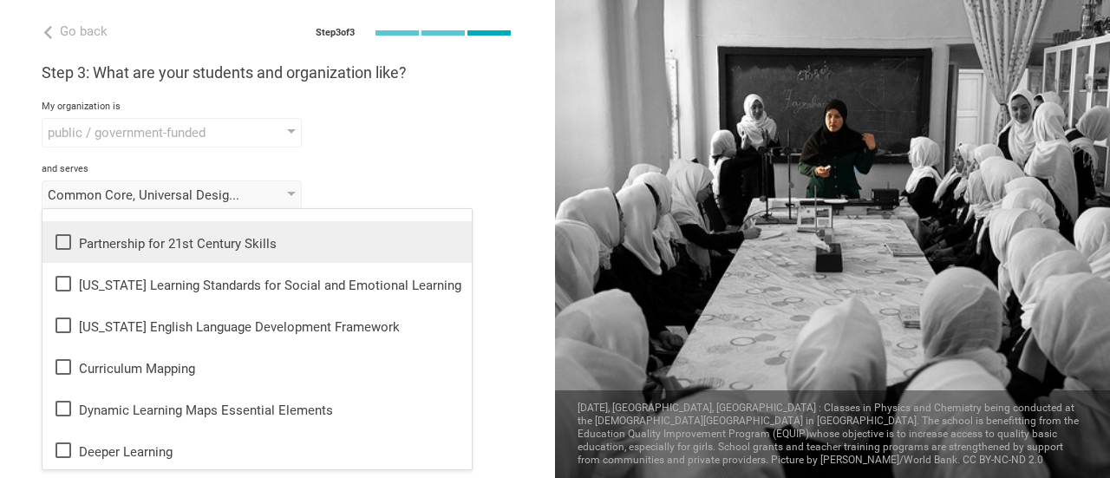
scroll to position [347, 0]
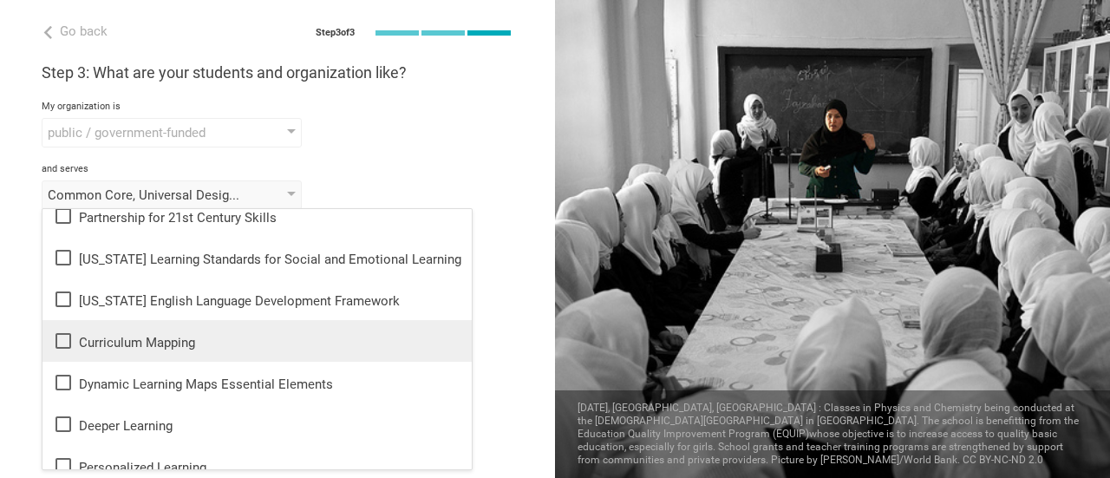
click at [133, 341] on div "Curriculum Mapping" at bounding box center [257, 340] width 408 height 21
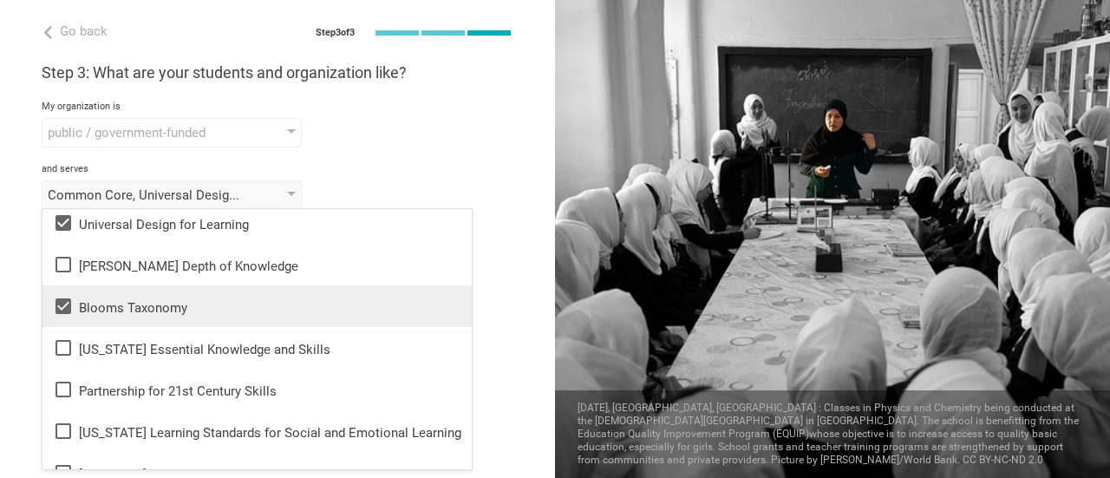
scroll to position [87, 0]
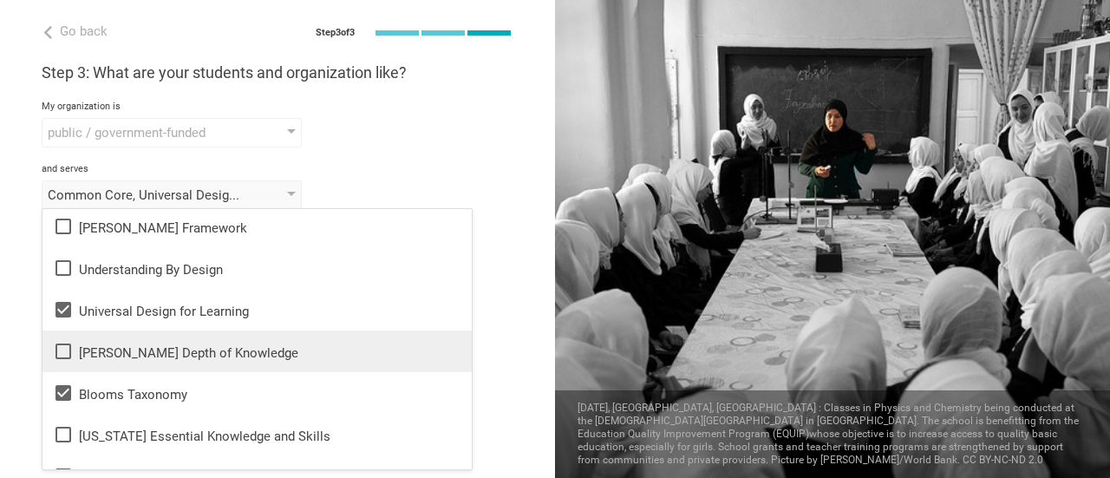
click at [154, 358] on div "[PERSON_NAME] Depth of Knowledge" at bounding box center [257, 351] width 408 height 21
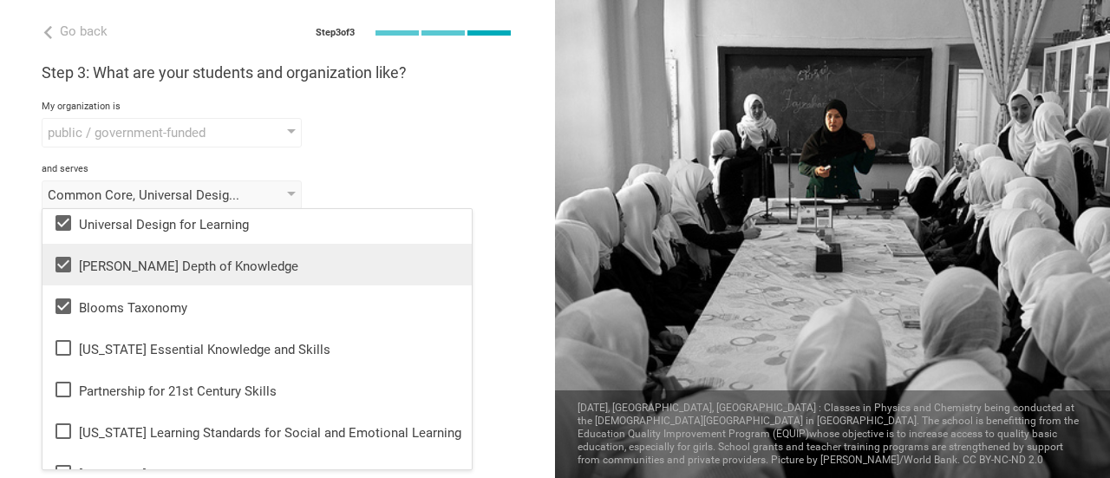
scroll to position [260, 0]
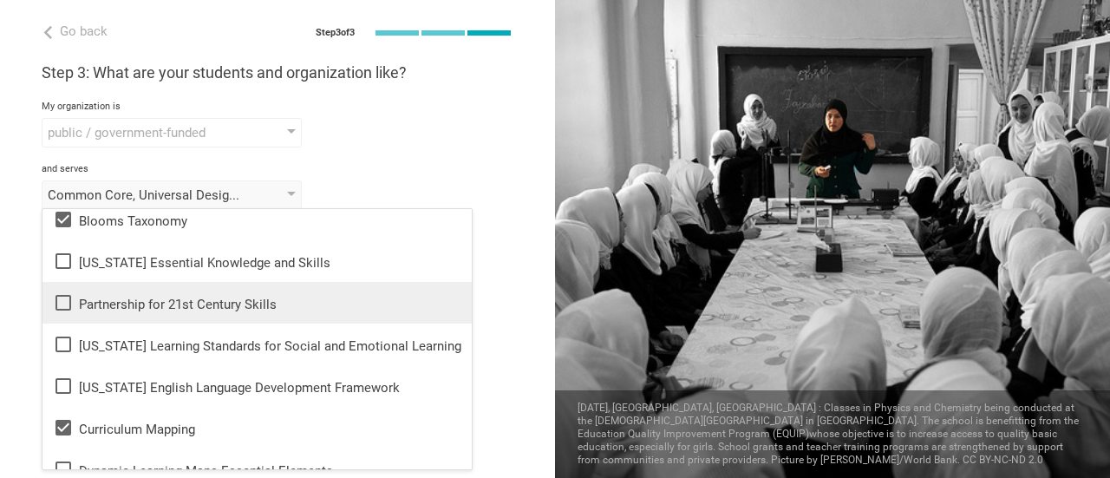
click at [167, 300] on div "Partnership for 21st Century Skills" at bounding box center [257, 302] width 408 height 21
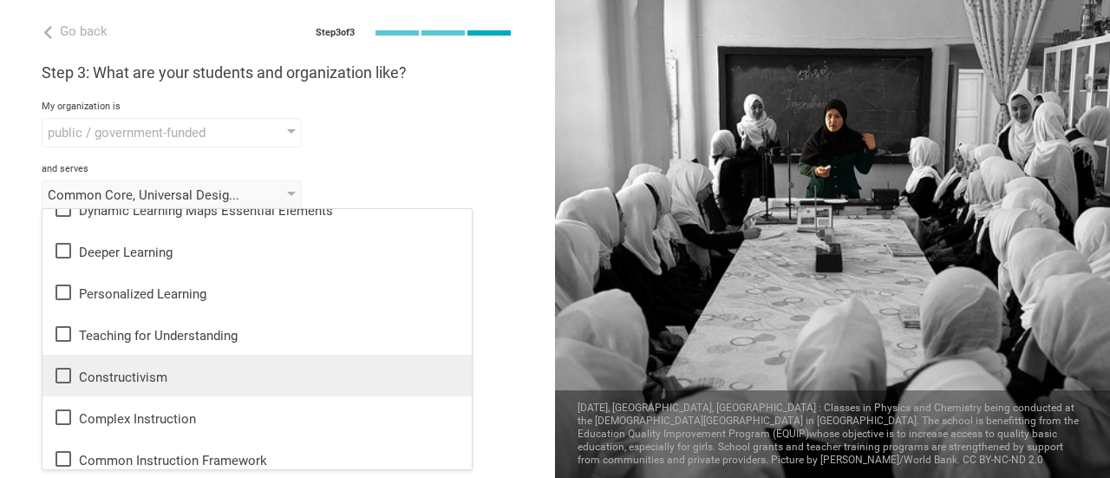
scroll to position [607, 0]
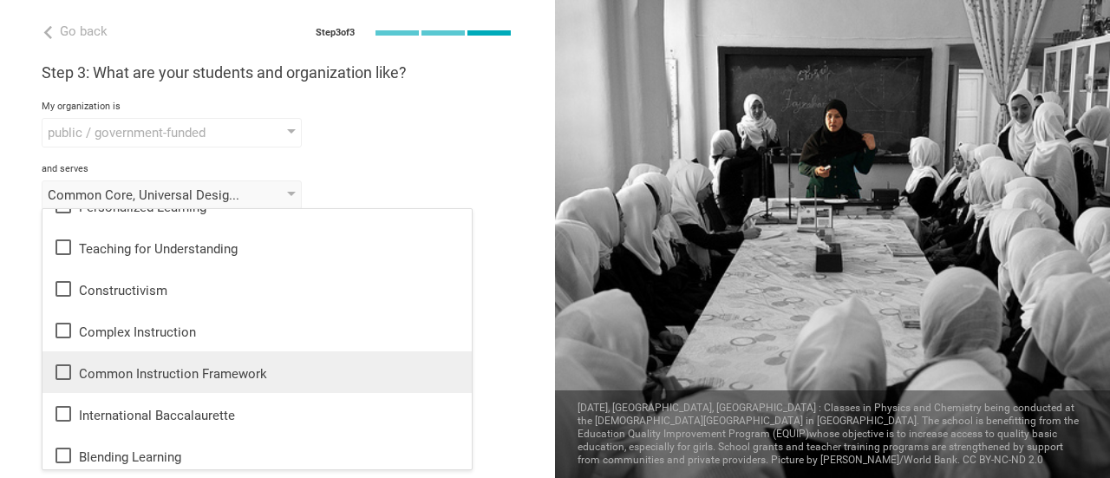
click at [125, 374] on div "Common Instruction Framework" at bounding box center [257, 372] width 408 height 21
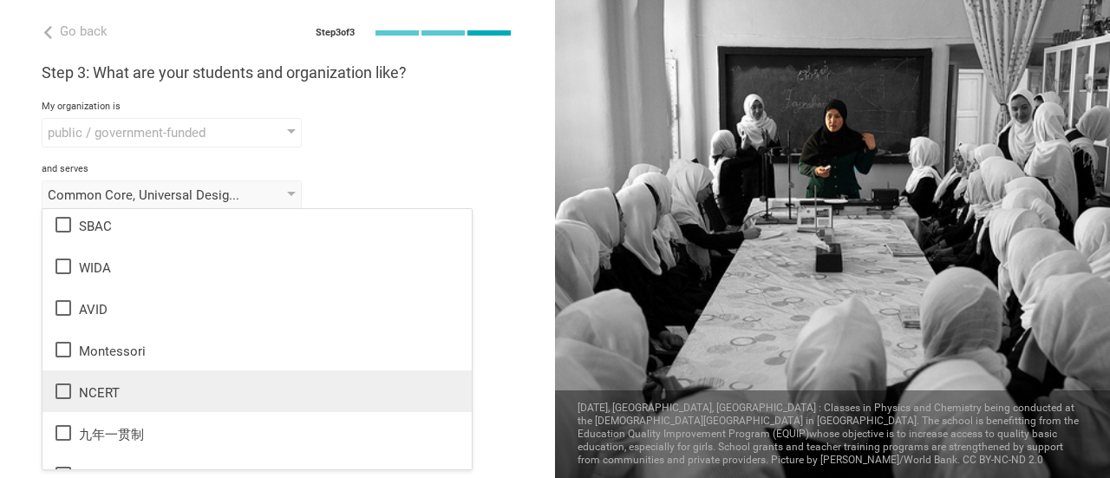
scroll to position [1030, 0]
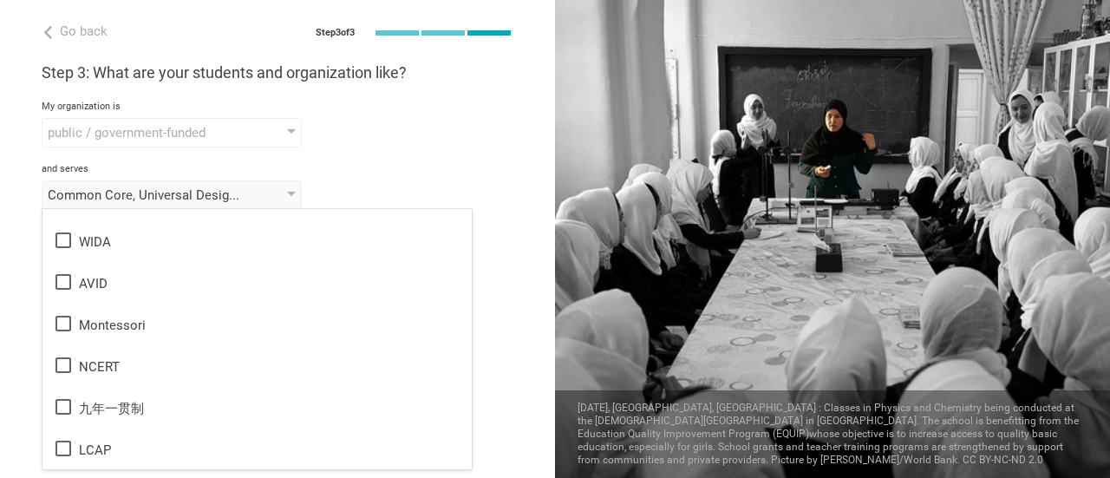
click at [493, 295] on div "Go back Step 3 of 3 Welcome, [PERSON_NAME]! You are almost all set. Just answer…" at bounding box center [277, 239] width 555 height 478
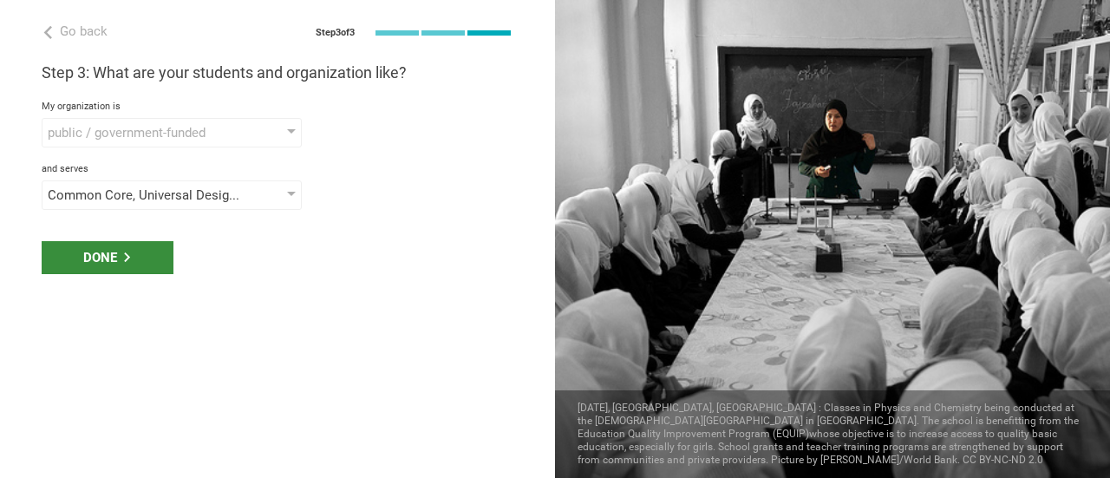
click at [139, 260] on div "Done" at bounding box center [108, 257] width 132 height 33
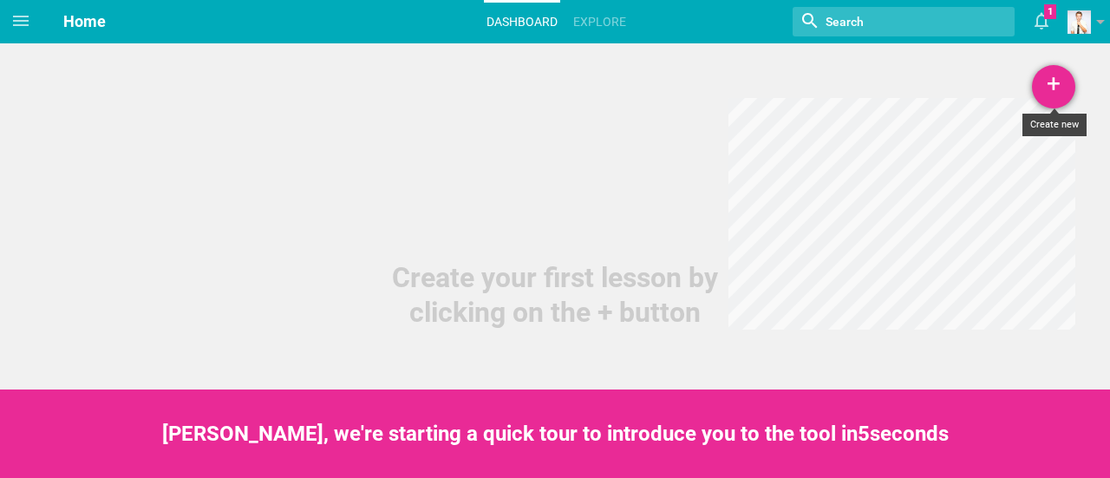
click at [1055, 88] on div "+" at bounding box center [1053, 86] width 43 height 43
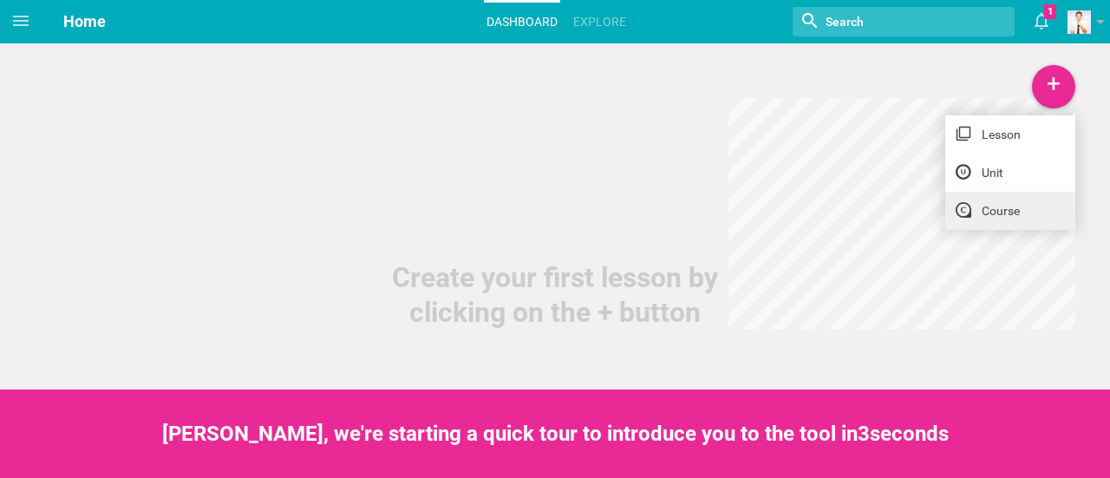
click at [988, 210] on link "Course" at bounding box center [1010, 211] width 130 height 38
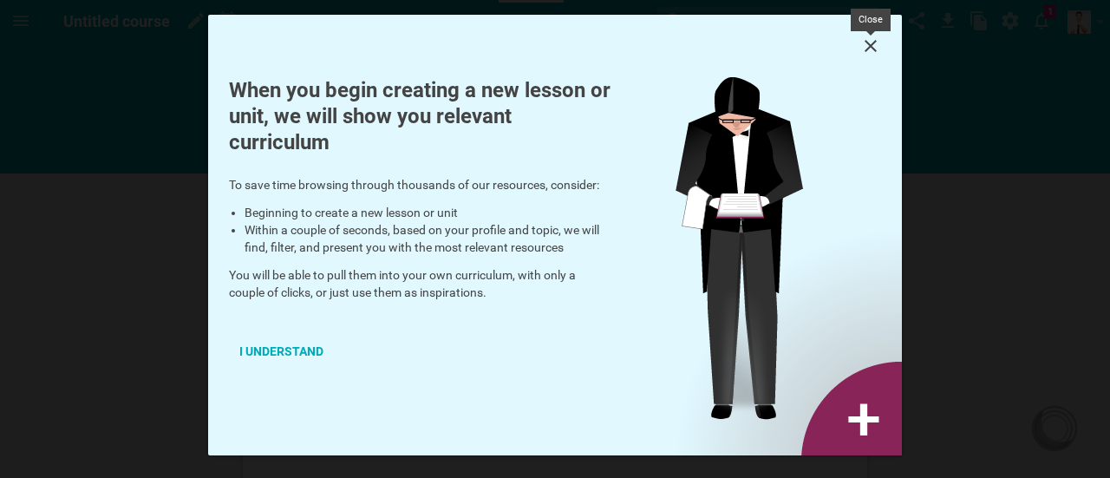
click at [871, 44] on icon at bounding box center [870, 46] width 21 height 21
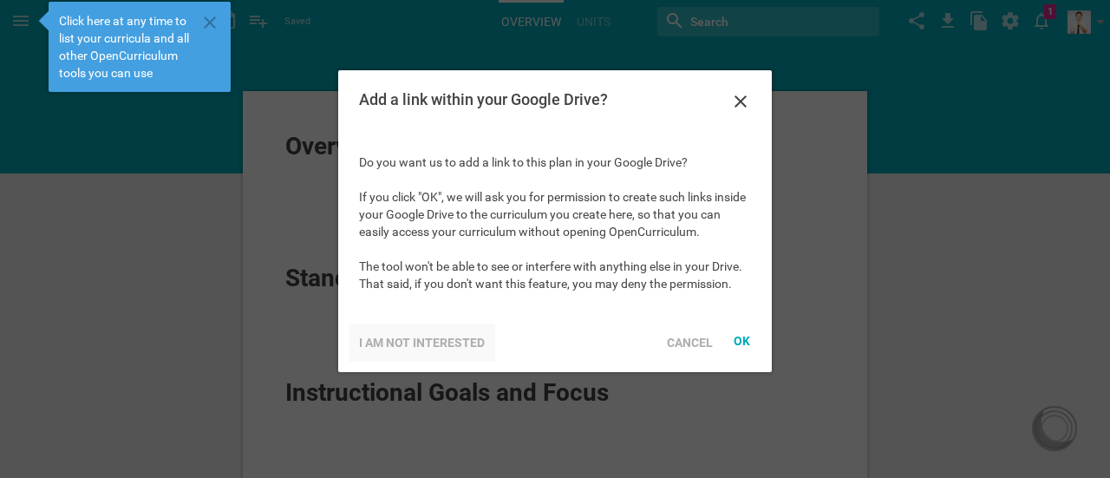
click at [434, 339] on div "I am not interested" at bounding box center [422, 342] width 147 height 38
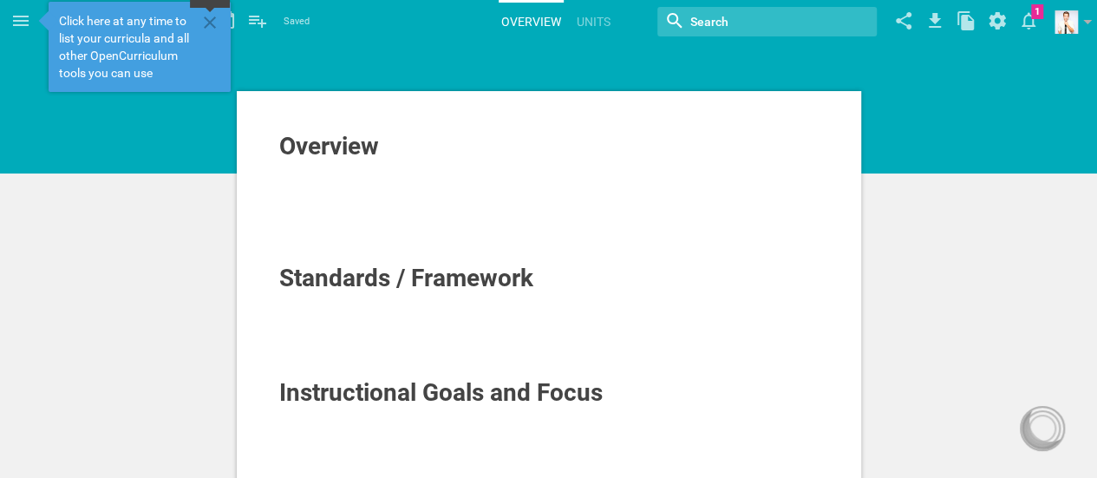
click at [206, 26] on icon at bounding box center [210, 22] width 12 height 12
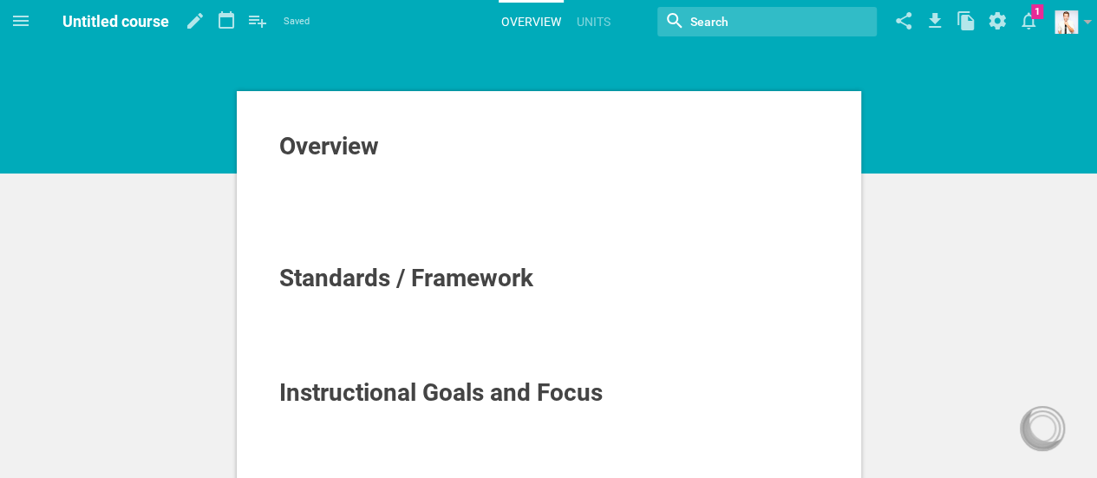
click at [362, 161] on div "To enrich screen reader interactions, please activate Accessibility in Grammarl…" at bounding box center [549, 168] width 540 height 17
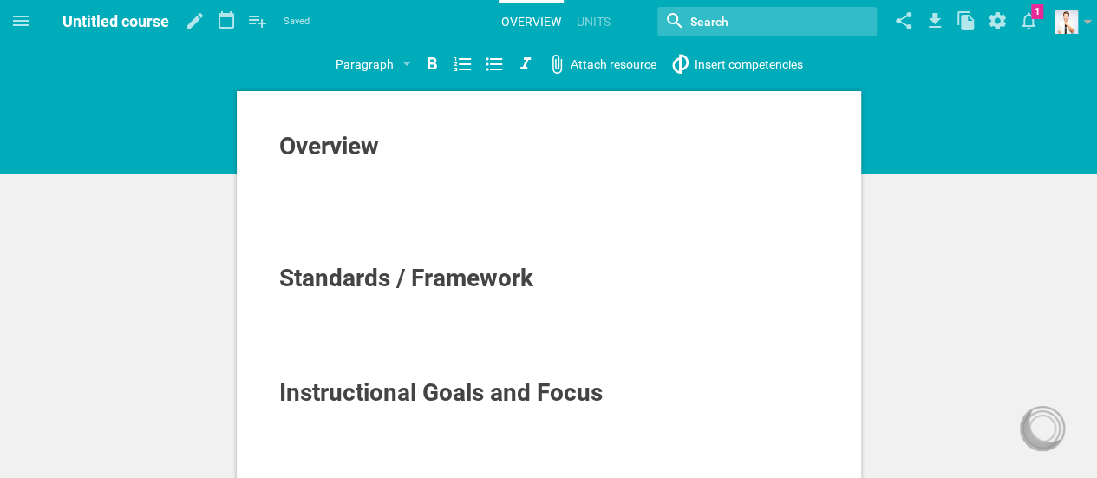
drag, startPoint x: 360, startPoint y: 208, endPoint x: 360, endPoint y: 218, distance: 9.5
click at [360, 209] on div "To enrich screen reader interactions, please activate Accessibility in Grammarl…" at bounding box center [549, 203] width 540 height 17
click at [363, 313] on div "To enrich screen reader interactions, please activate Accessibility in Grammarl…" at bounding box center [549, 318] width 540 height 17
click at [351, 331] on div "To enrich screen reader interactions, please activate Accessibility in Grammarl…" at bounding box center [549, 335] width 540 height 17
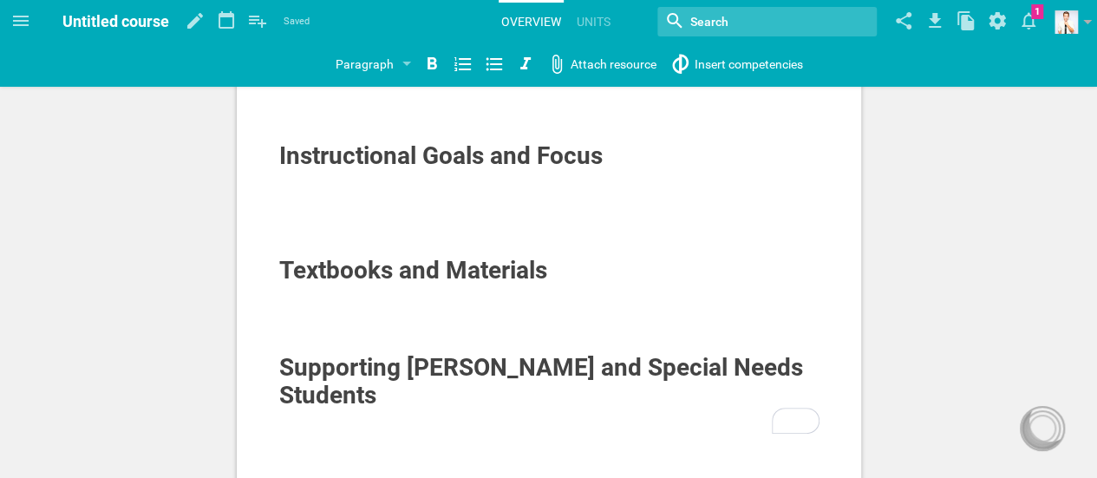
scroll to position [260, 0]
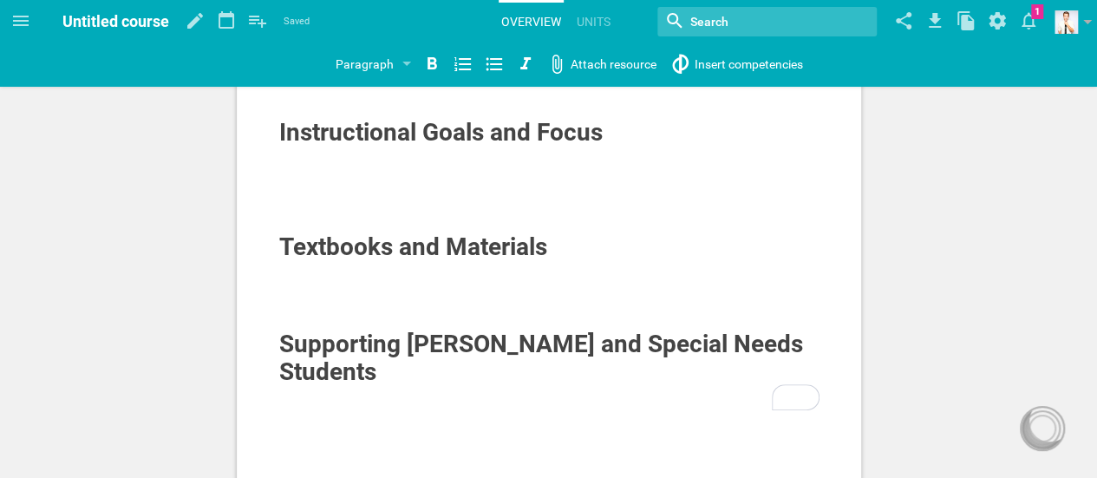
click at [366, 199] on div "To enrich screen reader interactions, please activate Accessibility in Grammarl…" at bounding box center [549, 207] width 540 height 17
click at [364, 271] on div "To enrich screen reader interactions, please activate Accessibility in Grammarl…" at bounding box center [549, 269] width 540 height 17
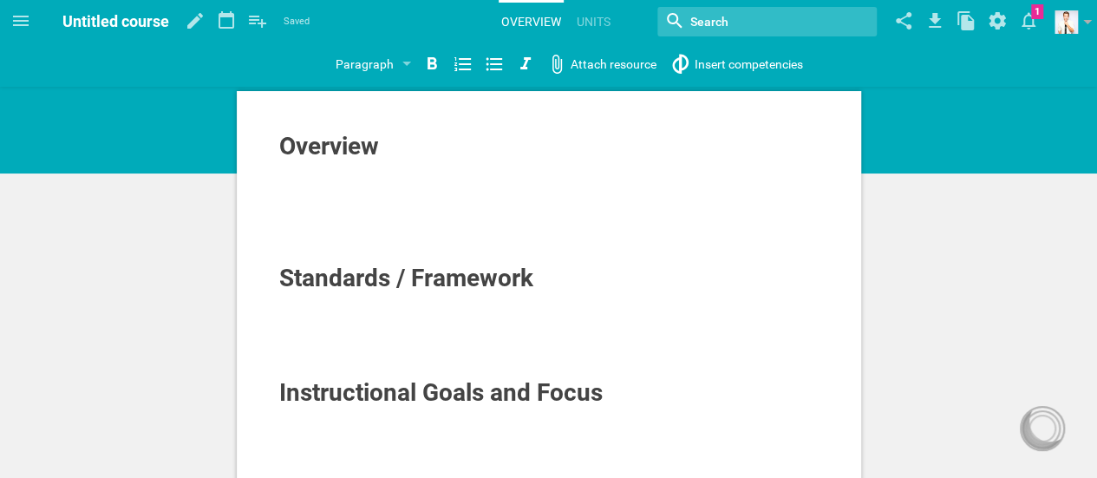
scroll to position [0, 0]
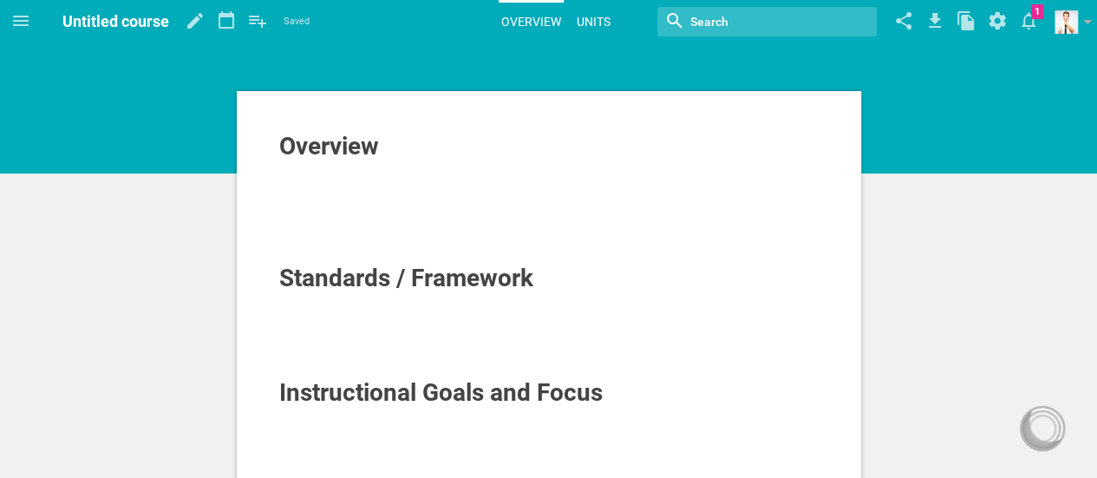
click at [577, 18] on link "Units" at bounding box center [593, 22] width 39 height 38
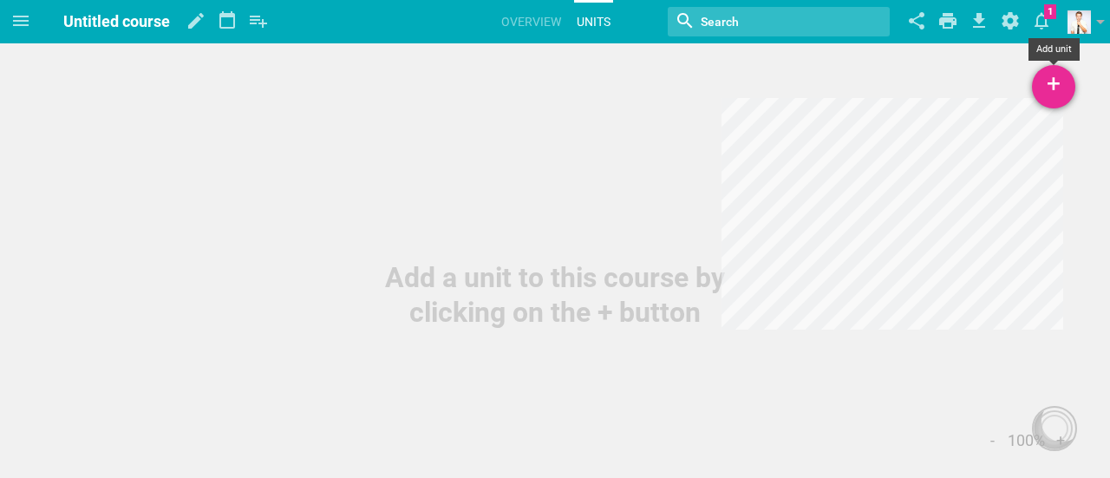
click at [1050, 93] on div "+" at bounding box center [1053, 86] width 43 height 43
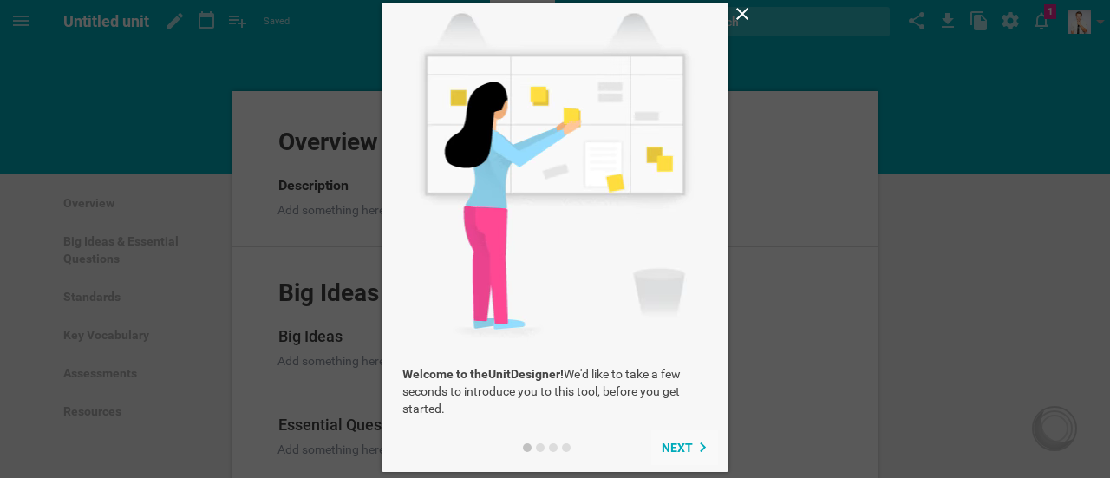
click at [687, 446] on span "Next" at bounding box center [677, 448] width 31 height 14
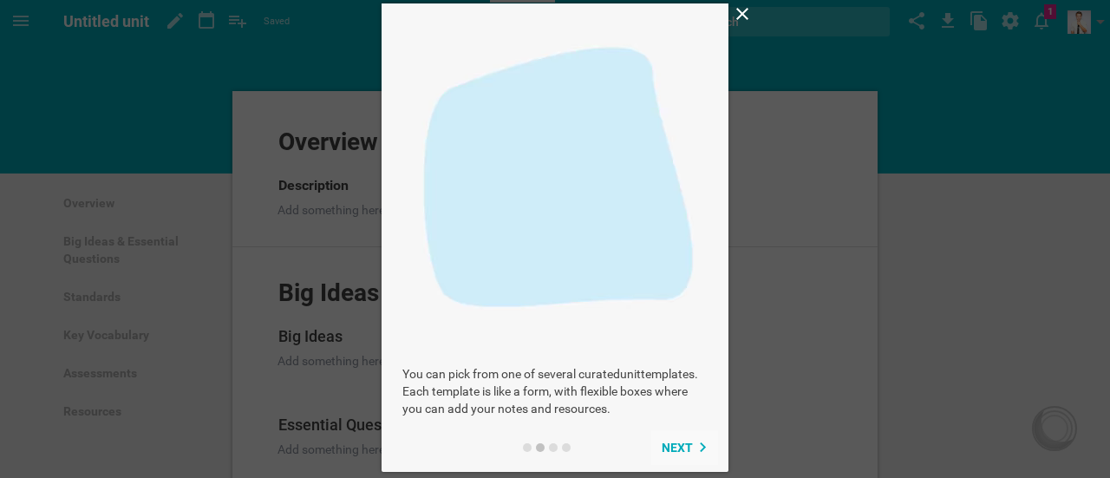
click at [687, 443] on span "Next" at bounding box center [677, 448] width 31 height 14
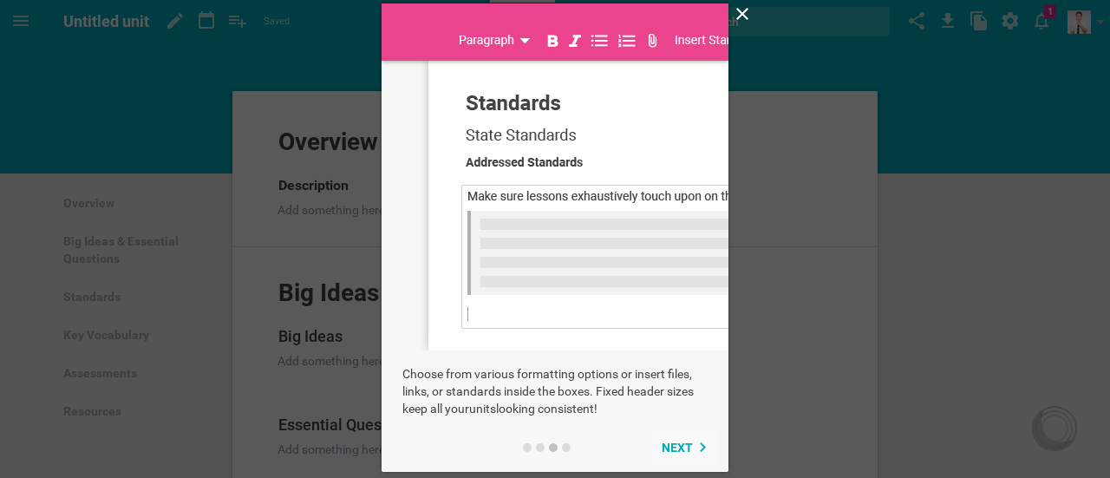
click at [687, 448] on span "Next" at bounding box center [677, 448] width 31 height 14
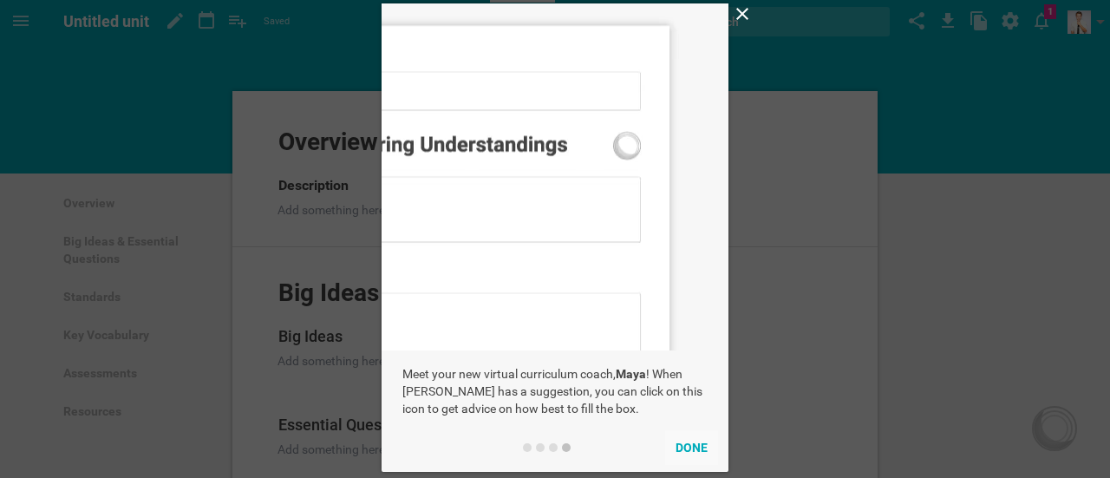
click at [687, 448] on button "Done" at bounding box center [691, 447] width 53 height 35
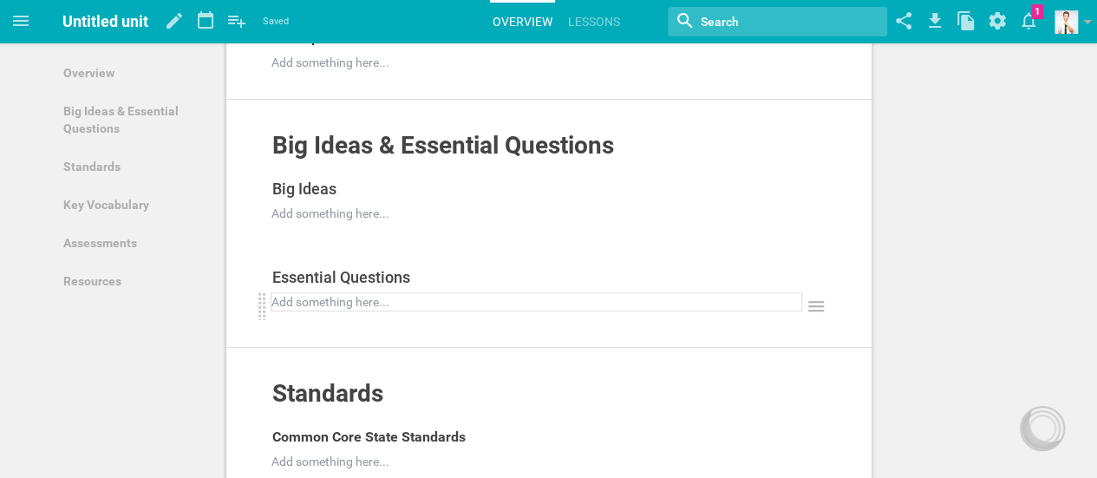
scroll to position [173, 0]
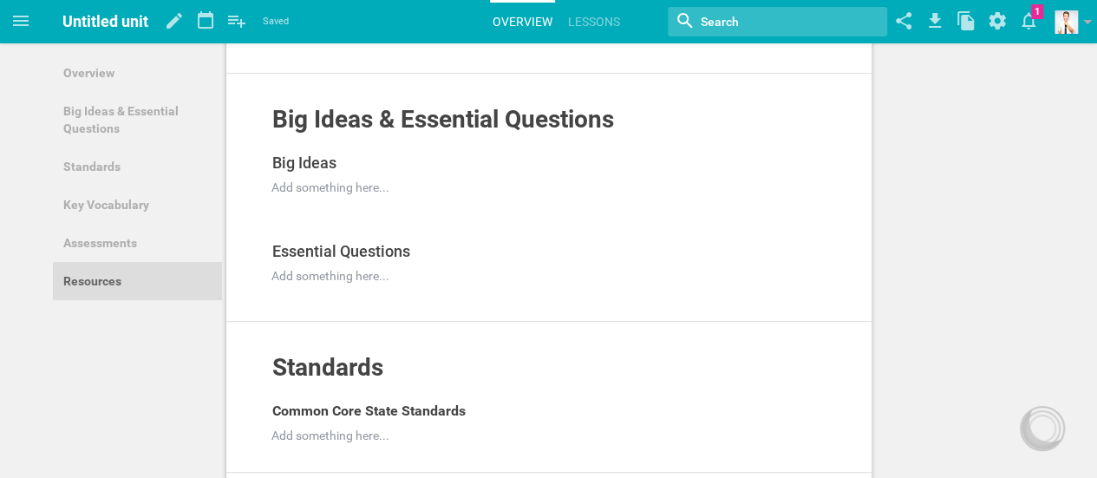
click at [111, 277] on link "Resources" at bounding box center [137, 281] width 169 height 38
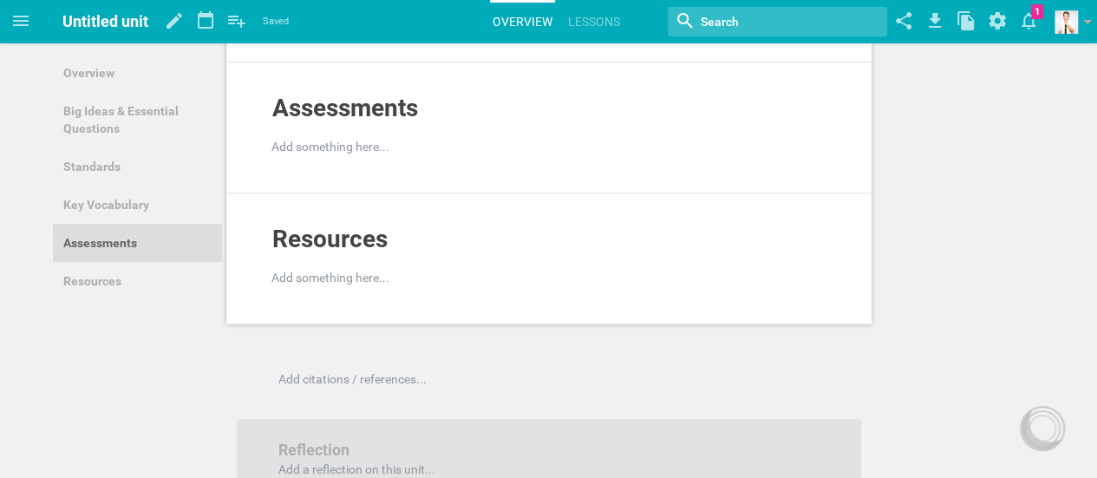
click at [115, 233] on link "Assessments" at bounding box center [137, 243] width 169 height 38
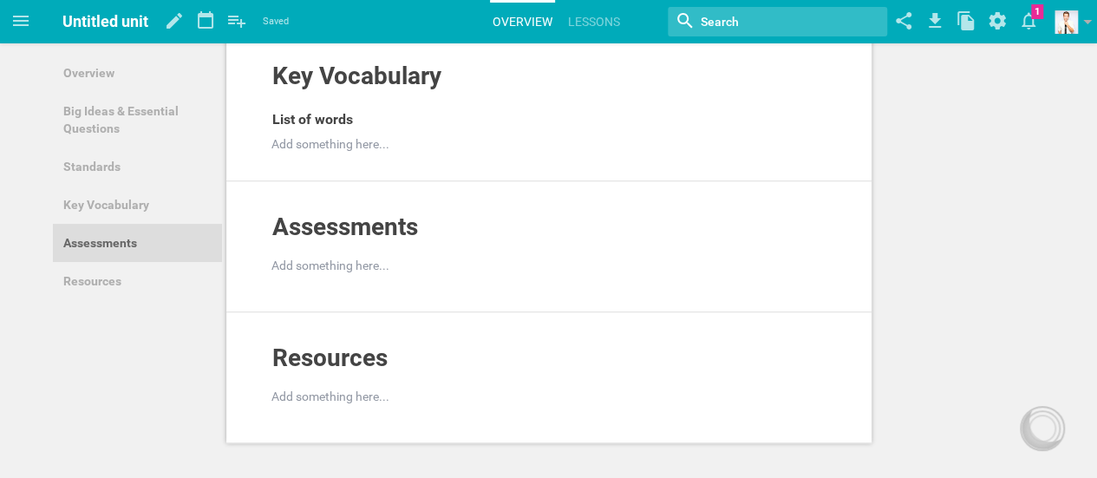
scroll to position [616, 0]
click at [312, 260] on div at bounding box center [550, 265] width 557 height 17
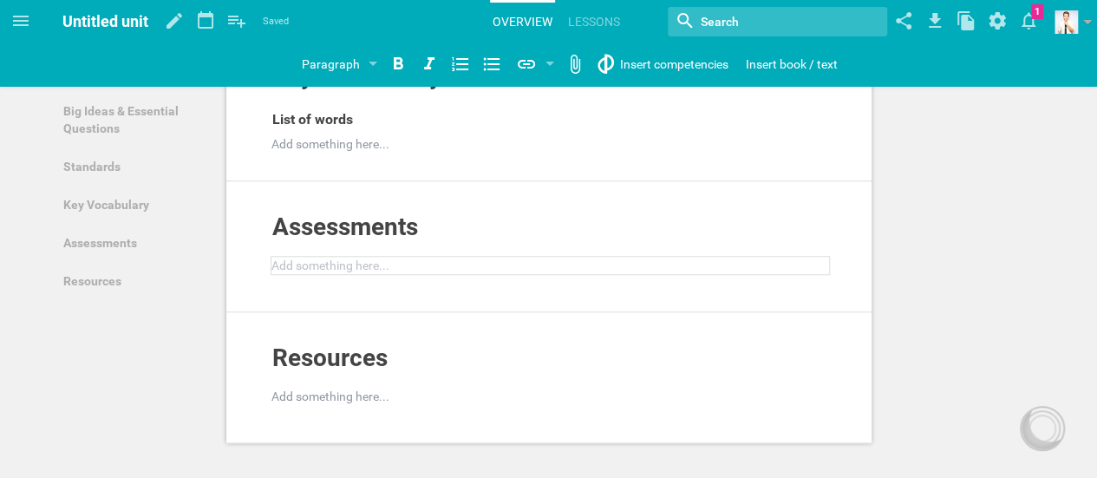
click at [333, 257] on div at bounding box center [550, 265] width 557 height 17
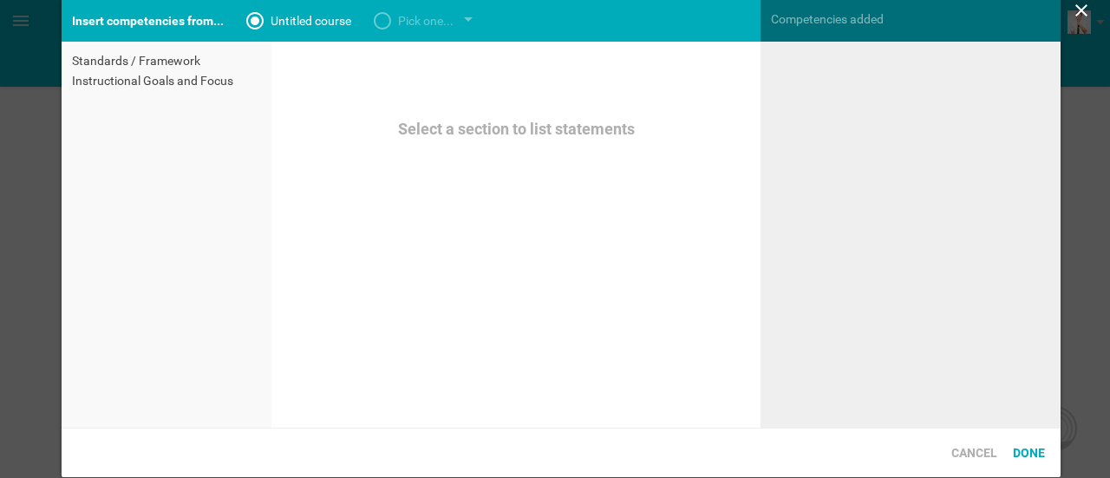
click at [1082, 11] on icon at bounding box center [1081, 10] width 12 height 12
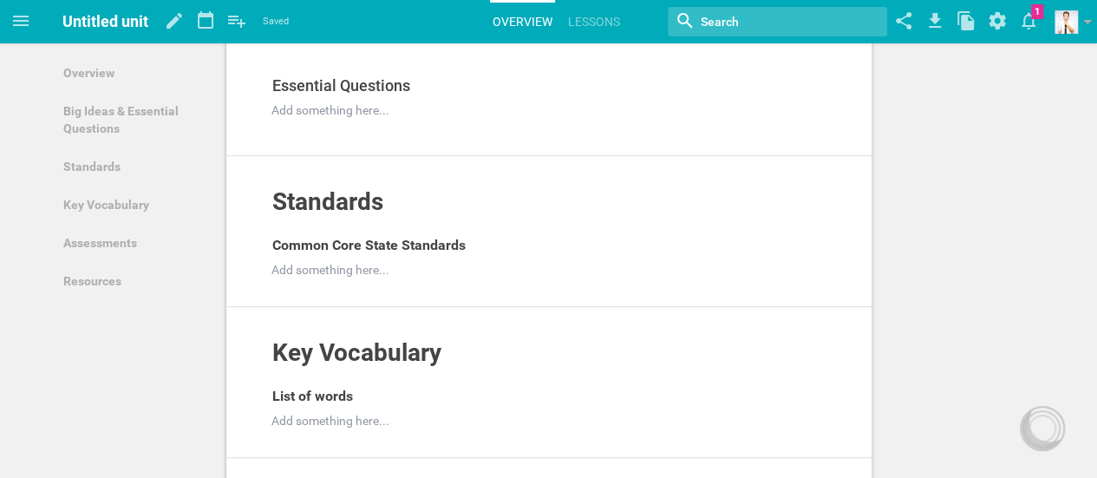
scroll to position [347, 0]
